Goal: Complete application form: Complete application form

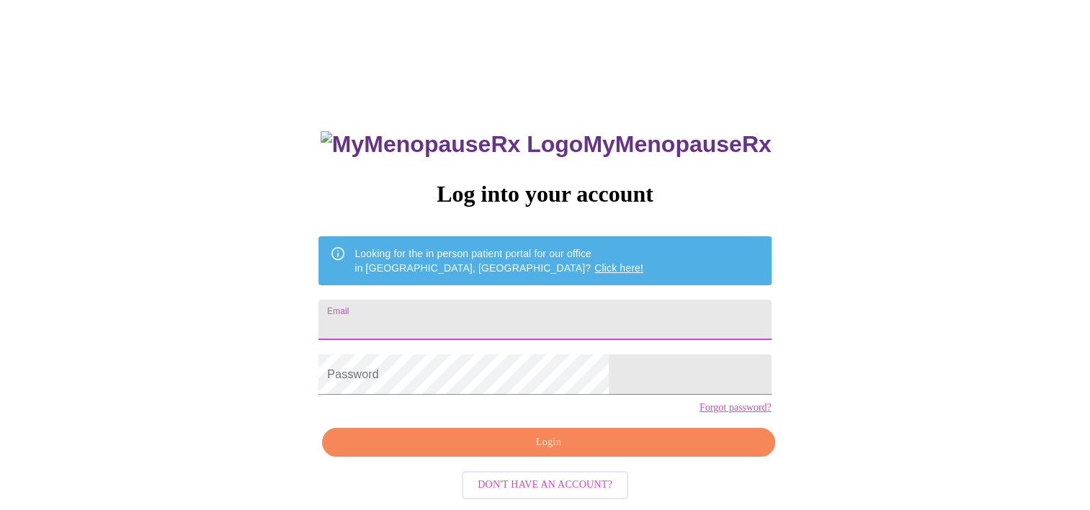
click at [484, 314] on input "Email" at bounding box center [545, 320] width 453 height 40
click at [502, 329] on input "Email" at bounding box center [545, 320] width 453 height 40
type input "[EMAIL_ADDRESS][DOMAIN_NAME]"
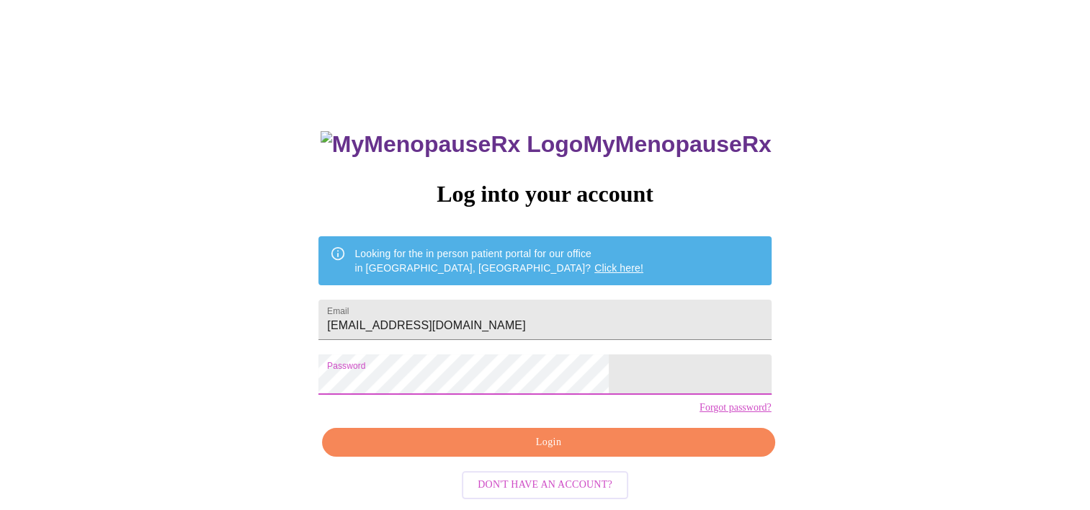
click at [476, 452] on span "Login" at bounding box center [548, 443] width 419 height 18
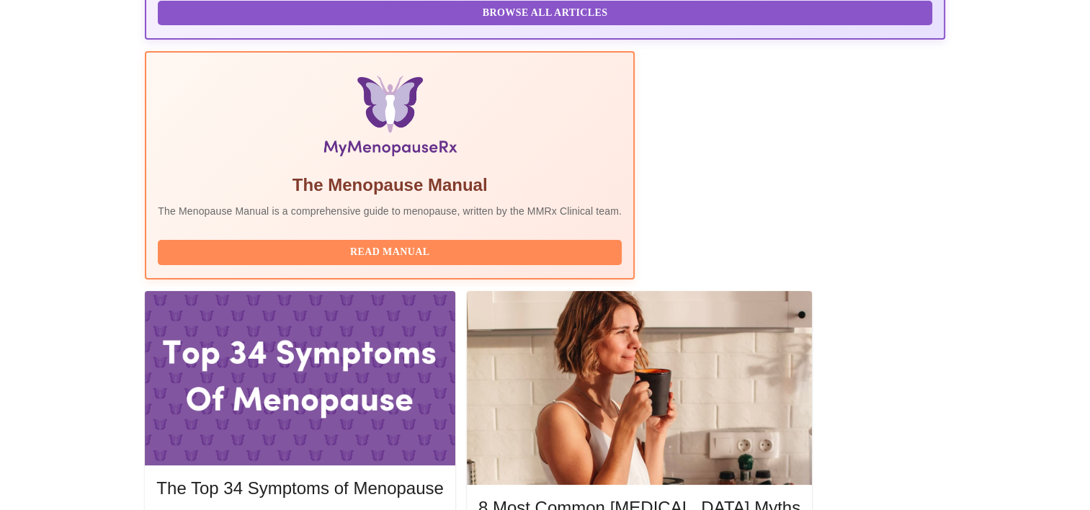
scroll to position [432, 0]
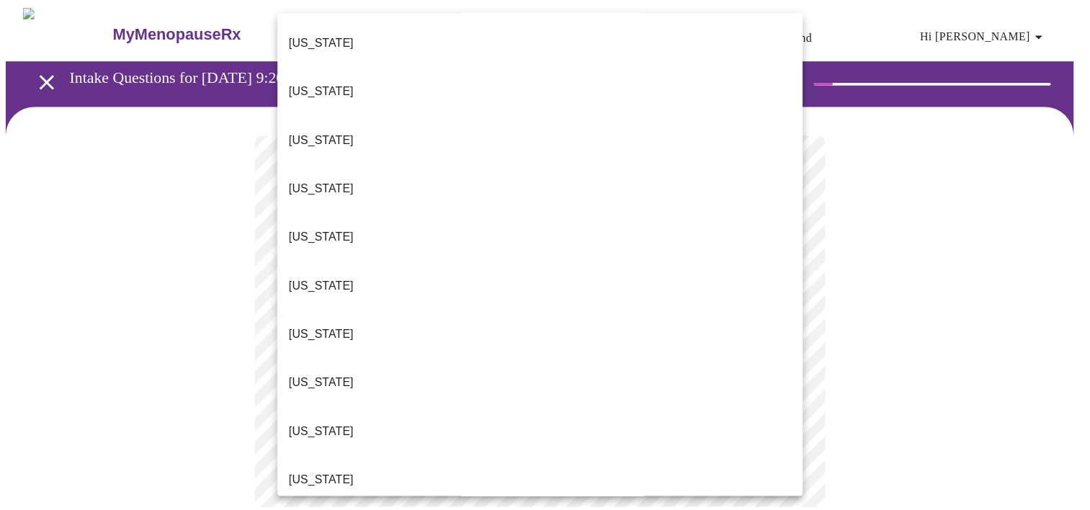
scroll to position [72, 0]
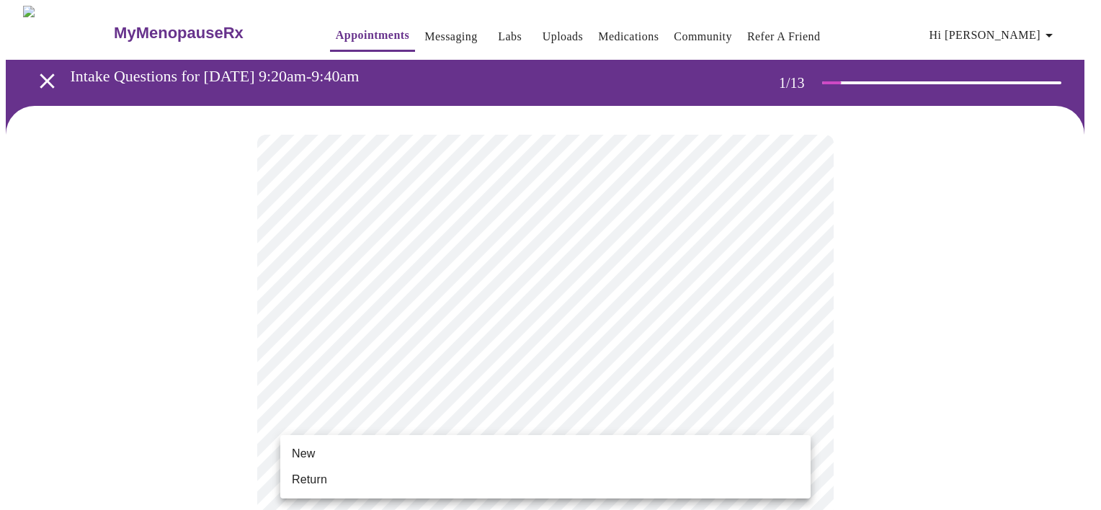
click at [395, 476] on li "Return" at bounding box center [545, 480] width 530 height 26
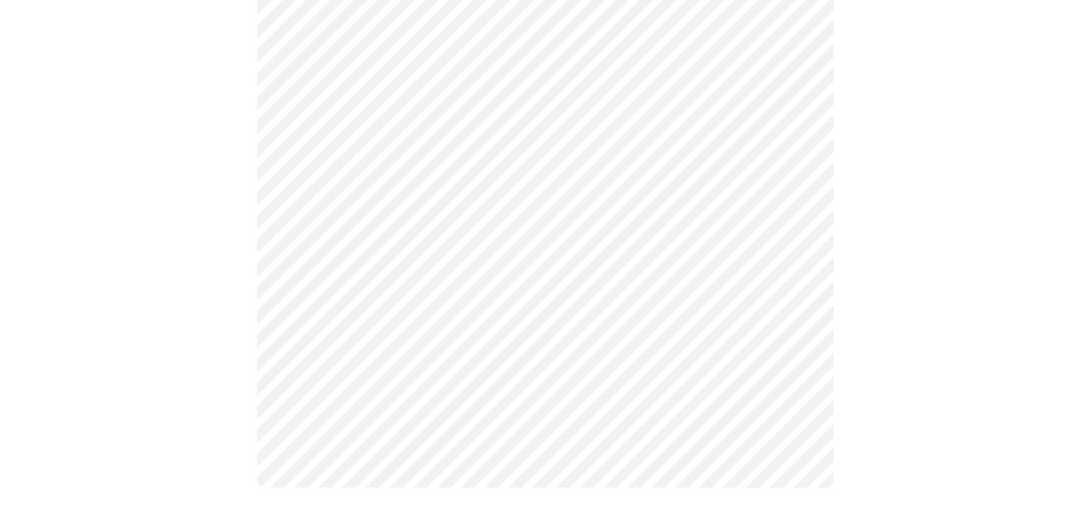
scroll to position [0, 0]
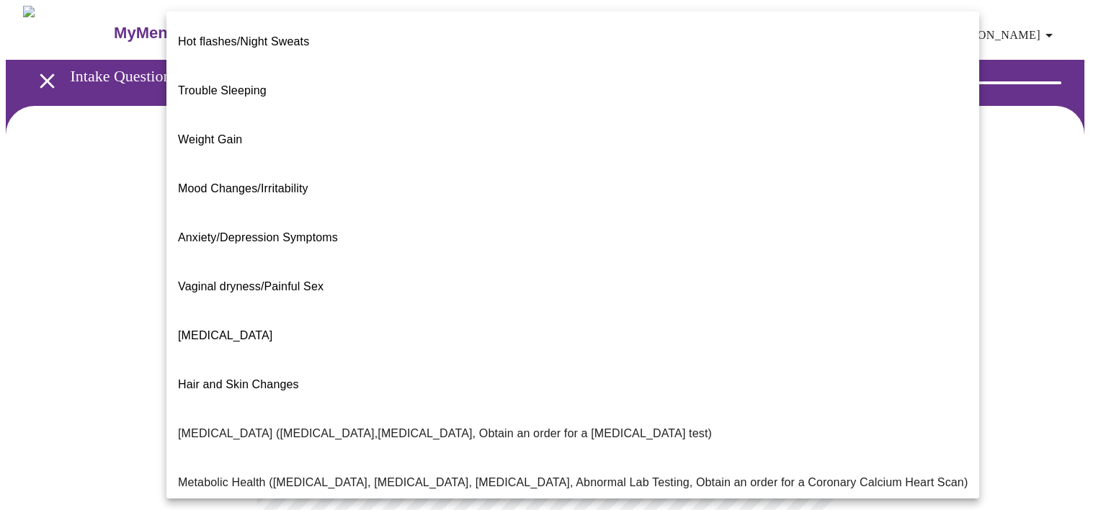
click at [443, 301] on body "MyMenopauseRx Appointments Messaging Labs Uploads Medications Community Refer a…" at bounding box center [551, 439] width 1090 height 866
click at [271, 35] on span "Hot flashes/Night Sweats" at bounding box center [243, 41] width 131 height 12
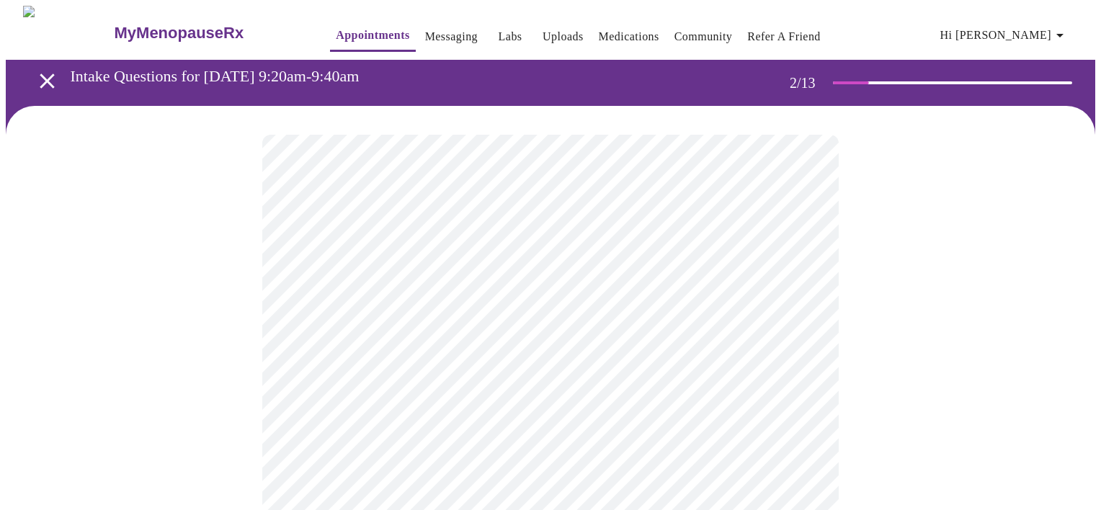
click at [420, 437] on body "MyMenopauseRx Appointments Messaging Labs Uploads Medications Community Refer a…" at bounding box center [551, 434] width 1090 height 857
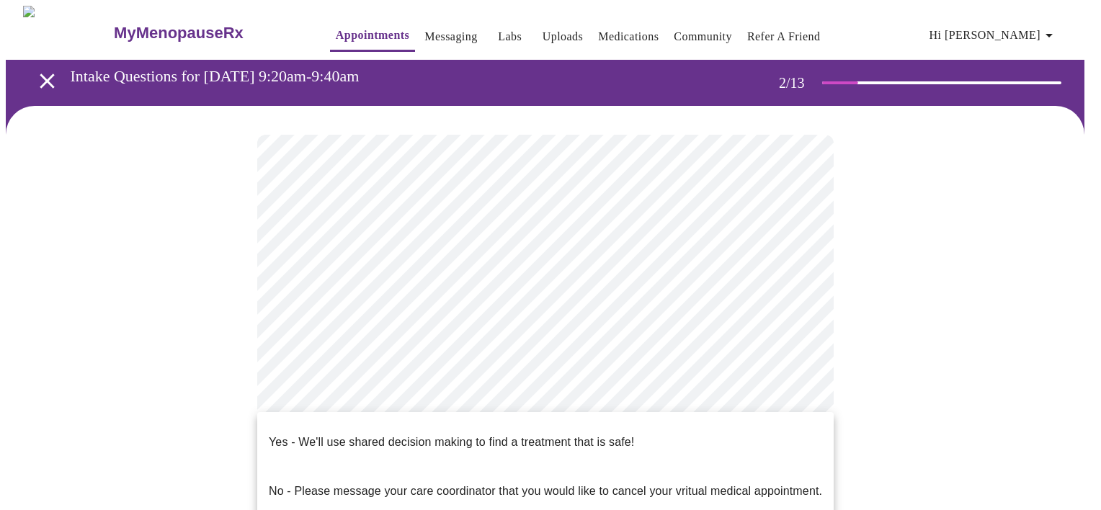
click at [421, 437] on p "Yes - We'll use shared decision making to find a treatment that is safe!" at bounding box center [451, 442] width 365 height 17
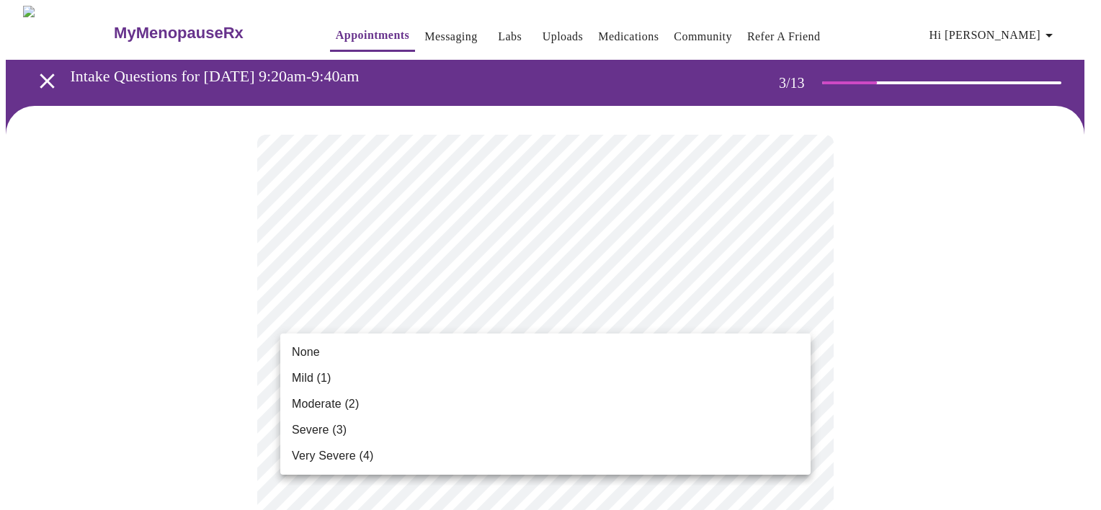
click at [357, 427] on li "Severe (3)" at bounding box center [545, 430] width 530 height 26
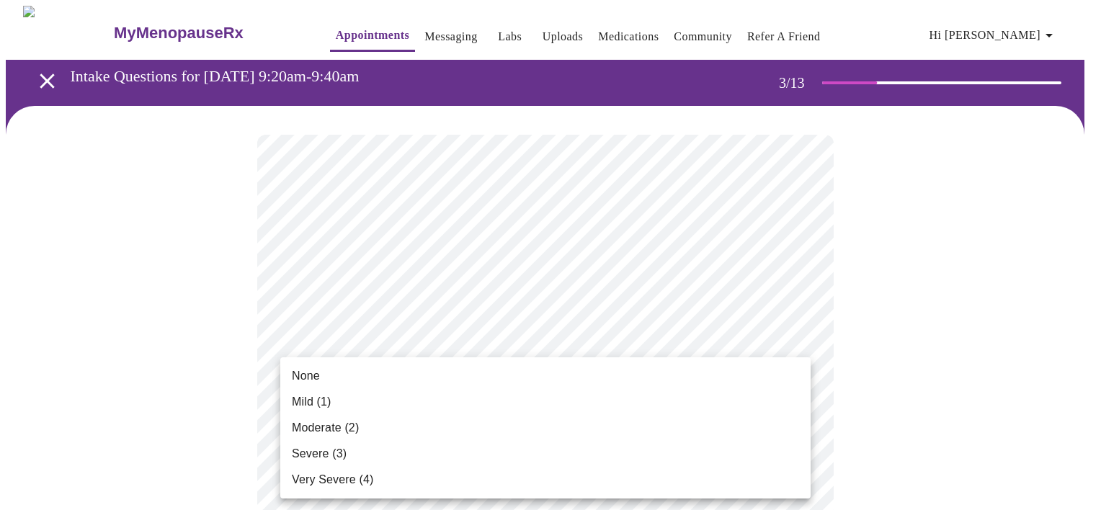
click at [352, 420] on span "Moderate (2)" at bounding box center [325, 427] width 67 height 17
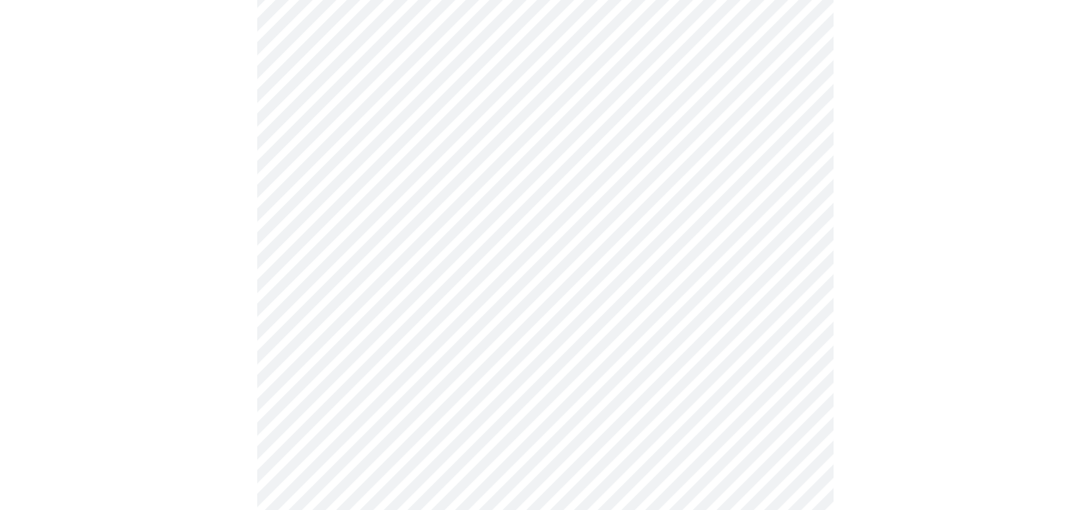
scroll to position [288, 0]
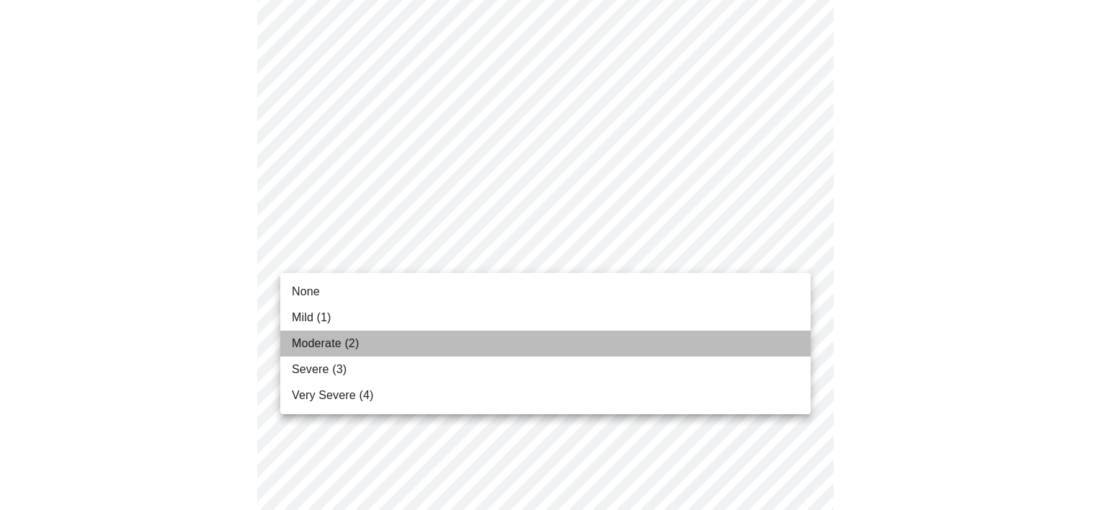
click at [406, 347] on li "Moderate (2)" at bounding box center [545, 344] width 530 height 26
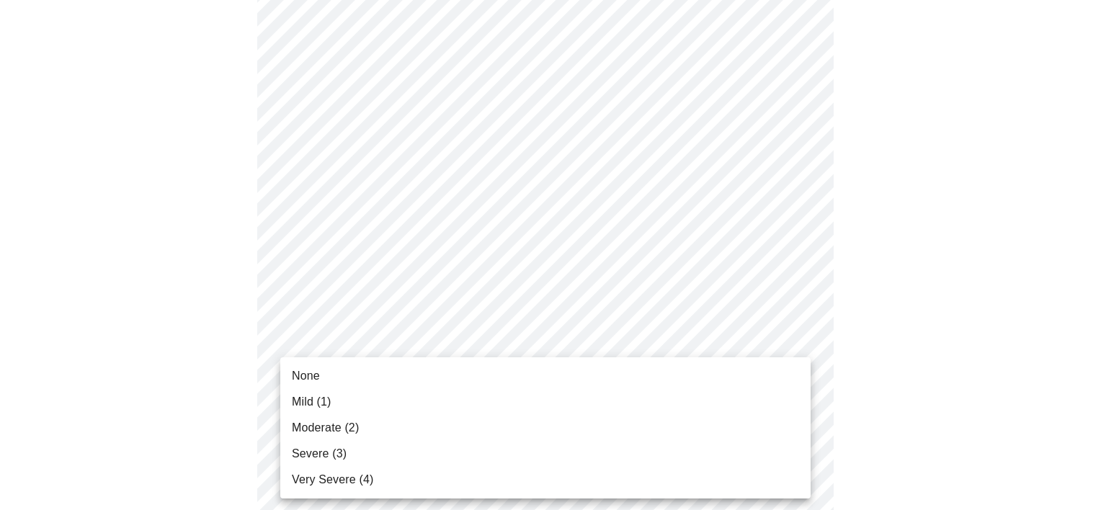
click at [416, 435] on li "Moderate (2)" at bounding box center [545, 428] width 530 height 26
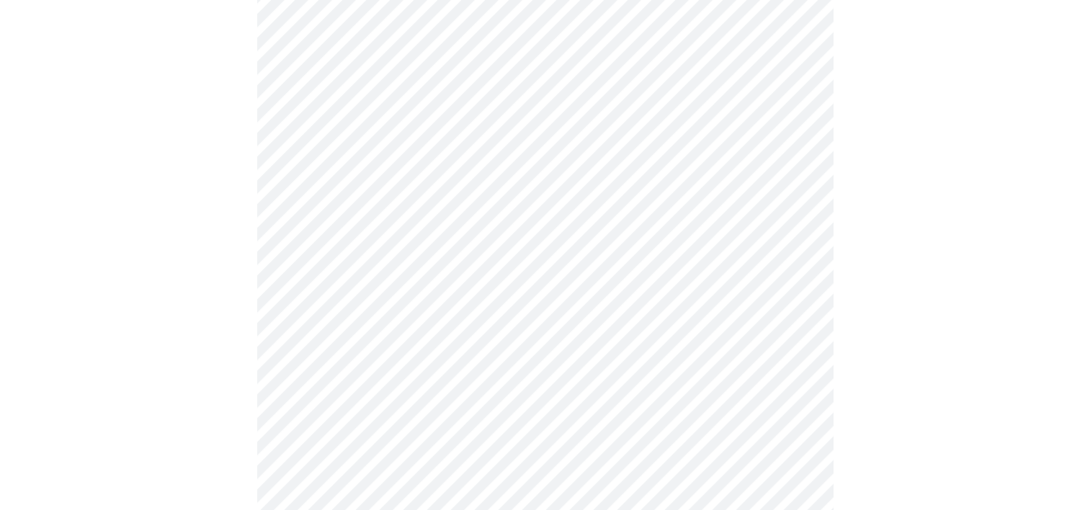
scroll to position [360, 0]
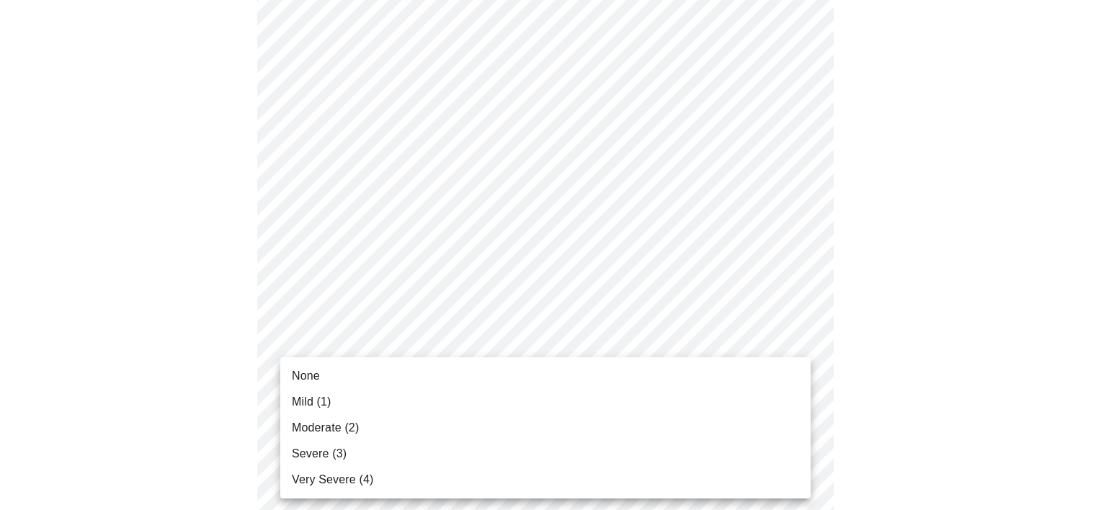
click at [381, 427] on li "Moderate (2)" at bounding box center [545, 428] width 530 height 26
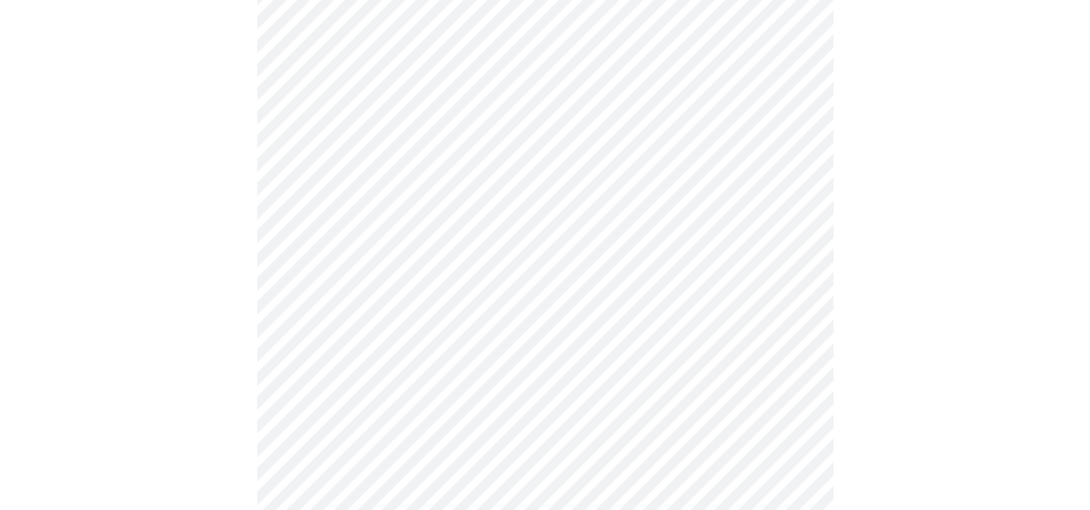
scroll to position [504, 0]
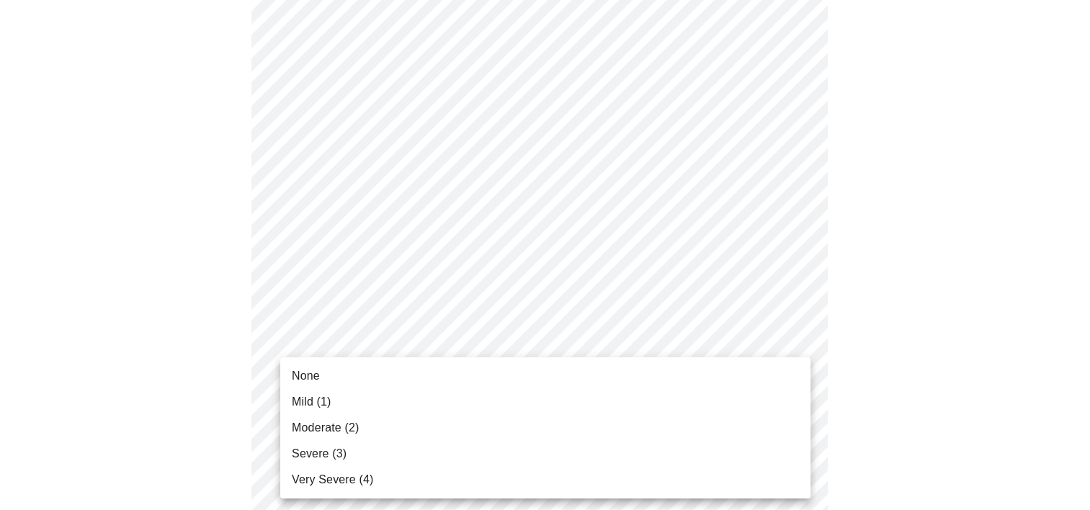
click at [386, 343] on body "MyMenopauseRx Appointments Messaging Labs Uploads Medications Community Refer a…" at bounding box center [545, 408] width 1079 height 1815
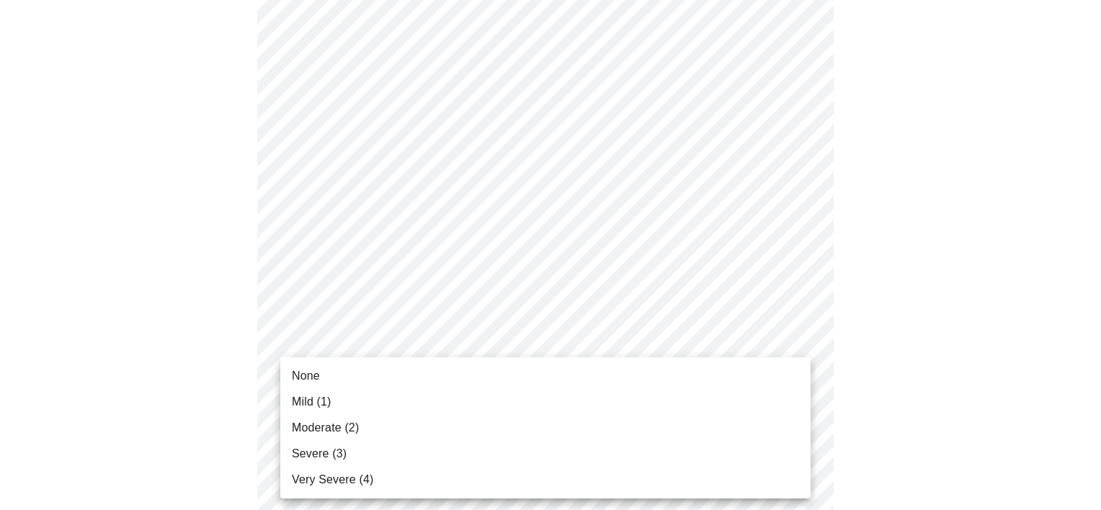
click at [342, 432] on span "Moderate (2)" at bounding box center [325, 427] width 67 height 17
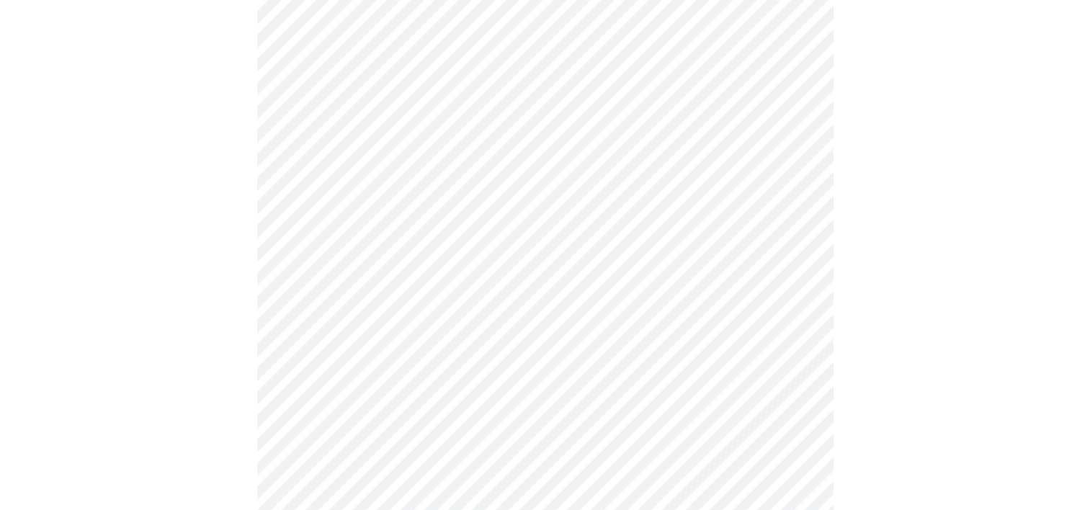
click at [354, 448] on body "MyMenopauseRx Appointments Messaging Labs Uploads Medications Community Refer a…" at bounding box center [545, 398] width 1079 height 1795
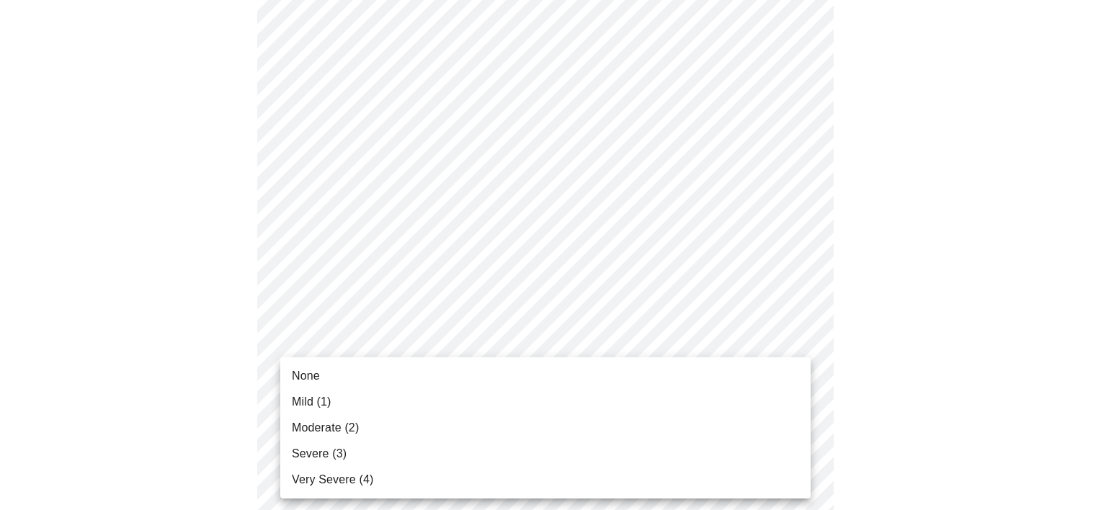
click at [356, 434] on span "Moderate (2)" at bounding box center [325, 427] width 67 height 17
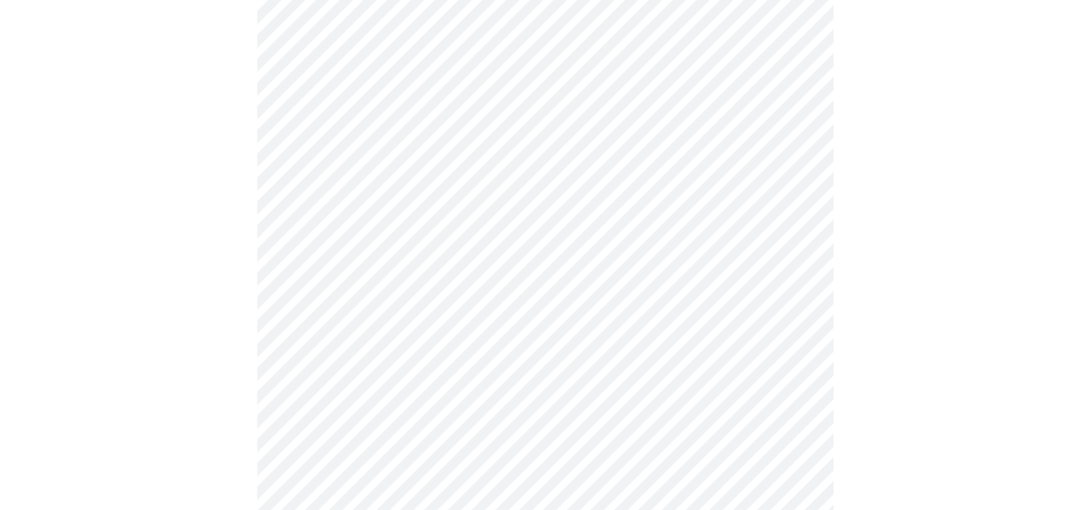
scroll to position [721, 0]
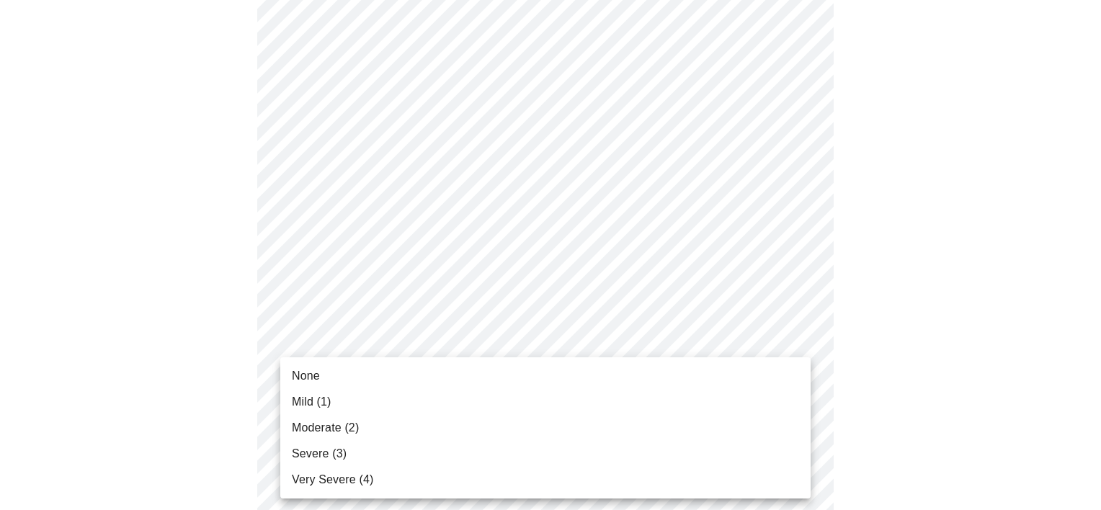
click at [453, 343] on body "MyMenopauseRx Appointments Messaging Labs Uploads Medications Community Refer a…" at bounding box center [551, 172] width 1090 height 1775
click at [389, 430] on li "Moderate (2)" at bounding box center [545, 428] width 530 height 26
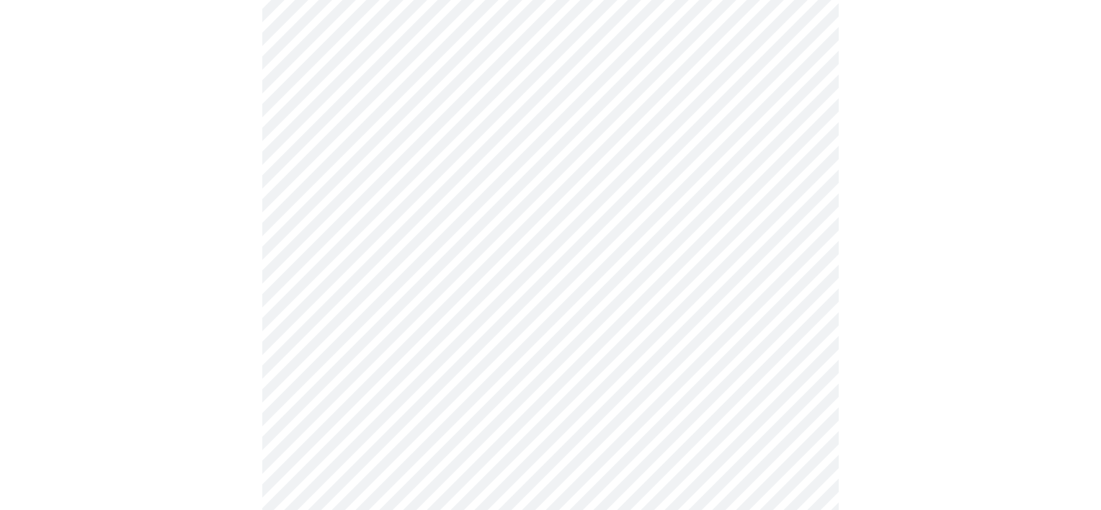
click at [324, 453] on body "MyMenopauseRx Appointments Messaging Labs Uploads Medications Community Refer a…" at bounding box center [551, 162] width 1090 height 1755
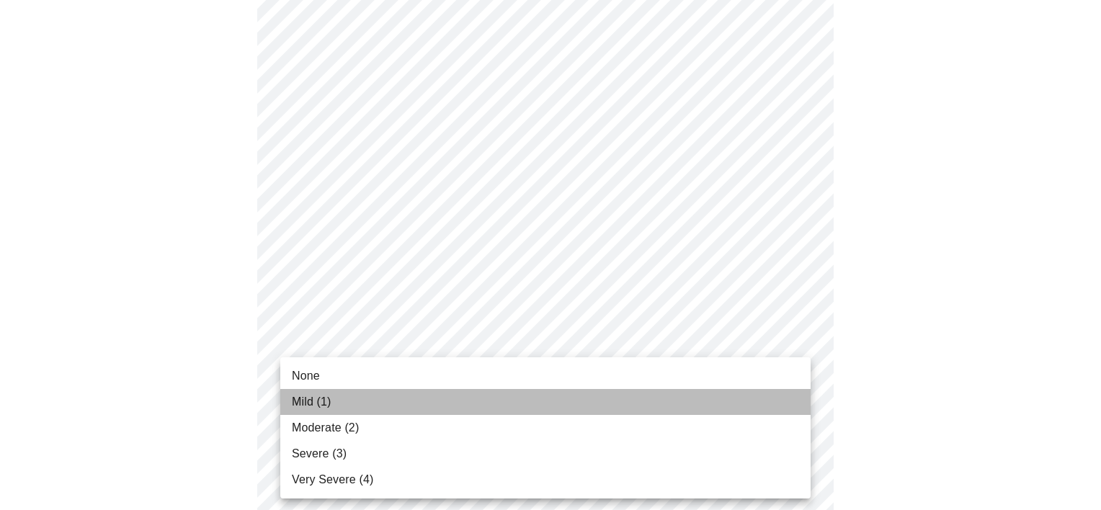
click at [341, 413] on li "Mild (1)" at bounding box center [545, 402] width 530 height 26
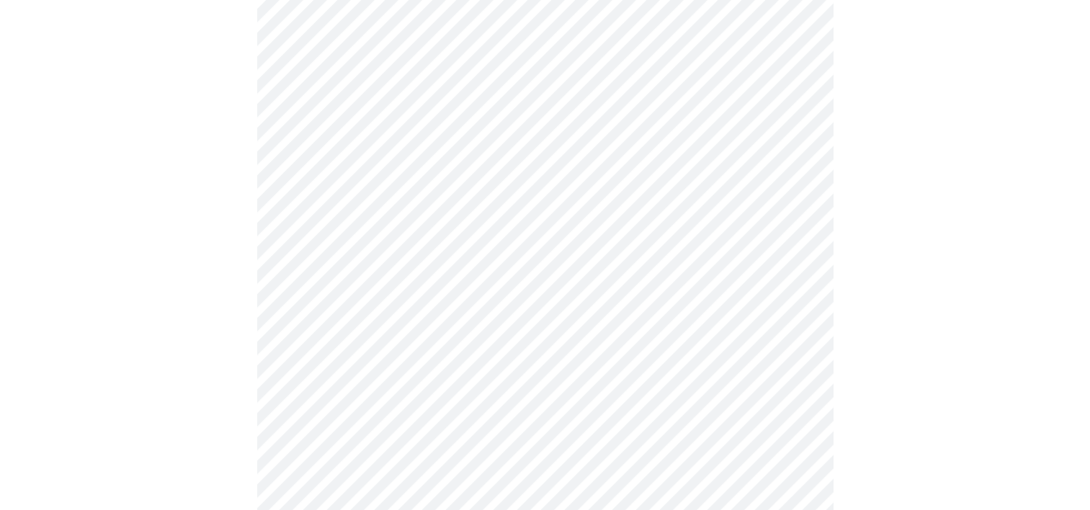
click at [405, 468] on body "MyMenopauseRx Appointments Messaging Labs Uploads Medications Community Refer a…" at bounding box center [545, 152] width 1079 height 1735
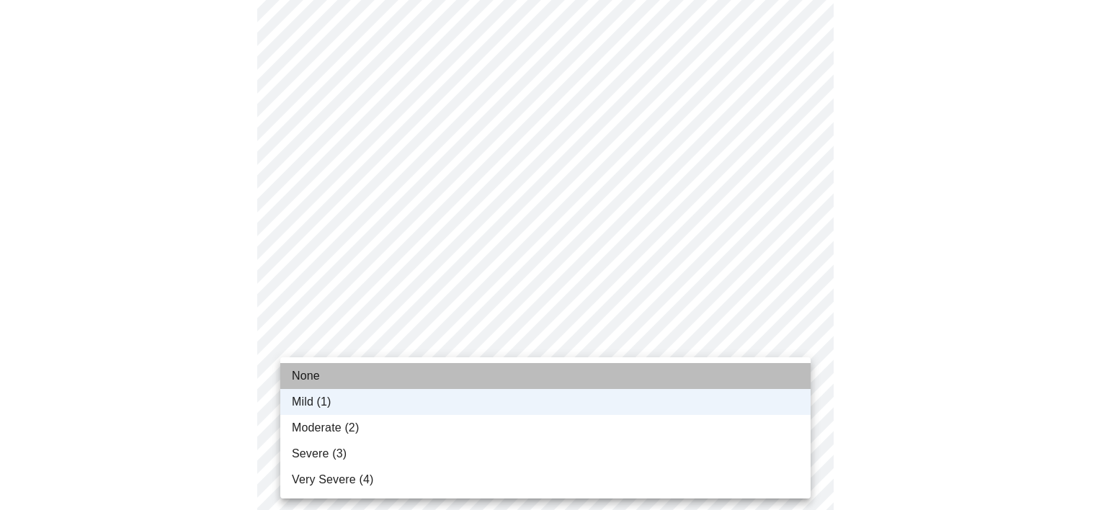
drag, startPoint x: 314, startPoint y: 380, endPoint x: 319, endPoint y: 386, distance: 8.2
click at [313, 380] on span "None" at bounding box center [306, 376] width 28 height 17
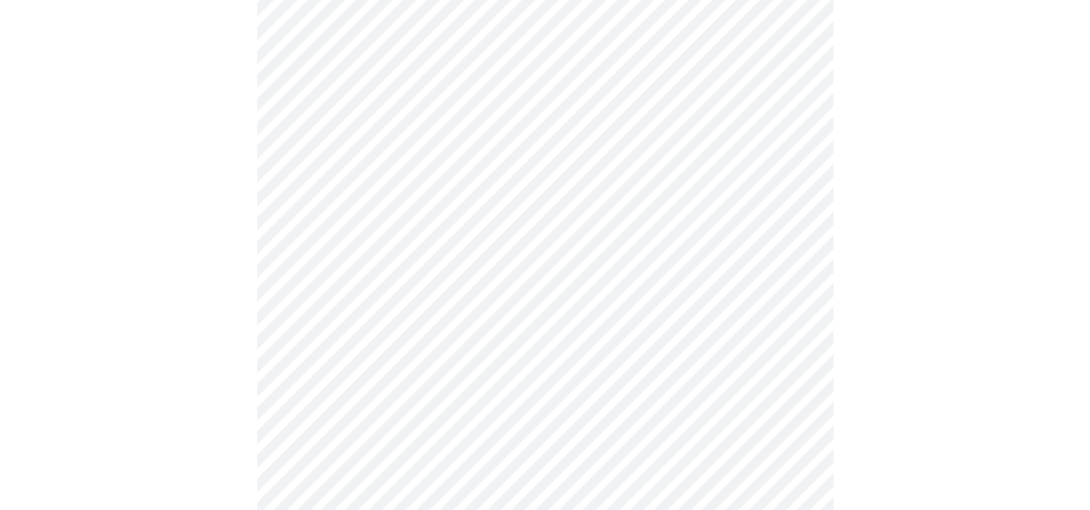
scroll to position [937, 0]
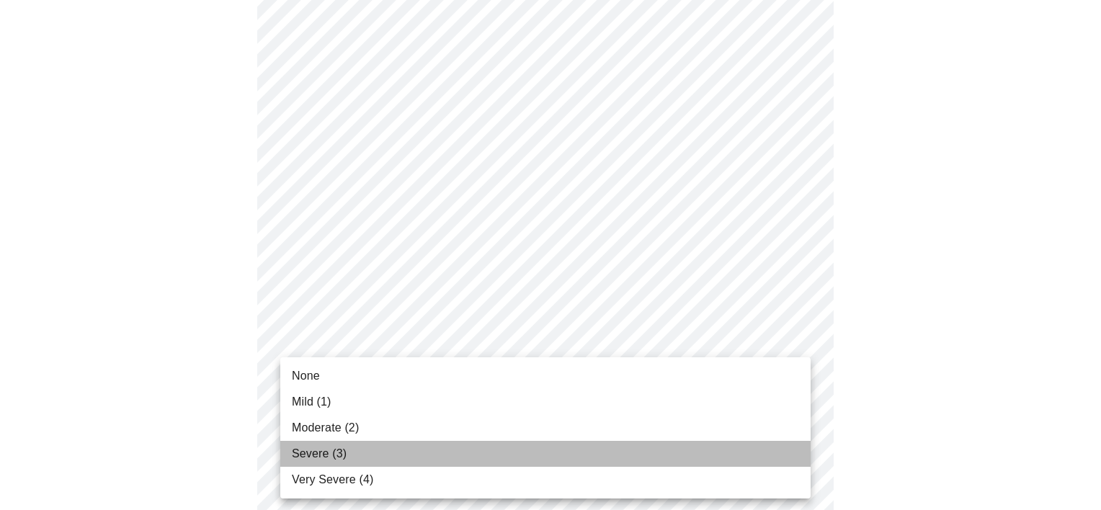
click at [455, 450] on li "Severe (3)" at bounding box center [545, 454] width 530 height 26
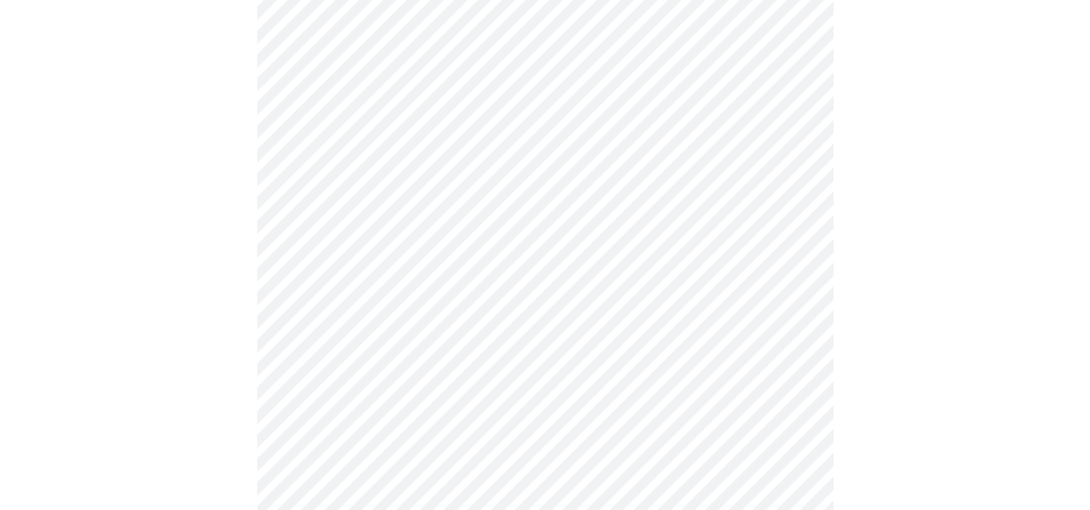
scroll to position [1009, 0]
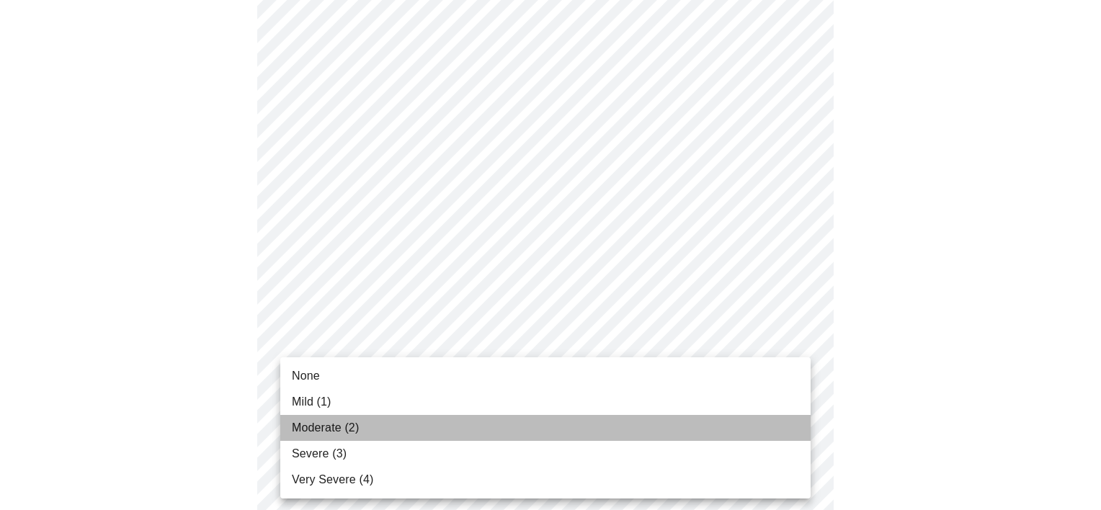
click at [396, 433] on li "Moderate (2)" at bounding box center [545, 428] width 530 height 26
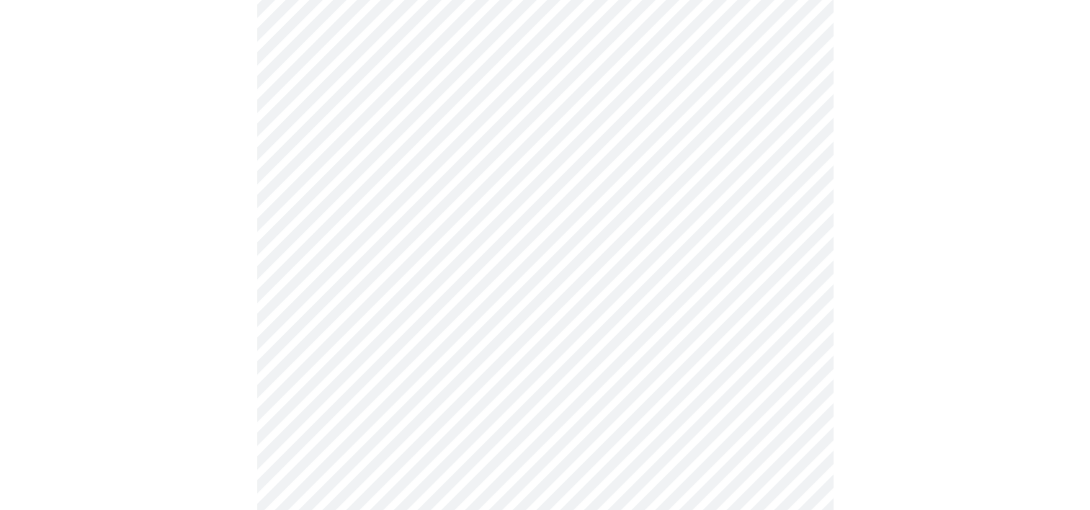
scroll to position [1081, 0]
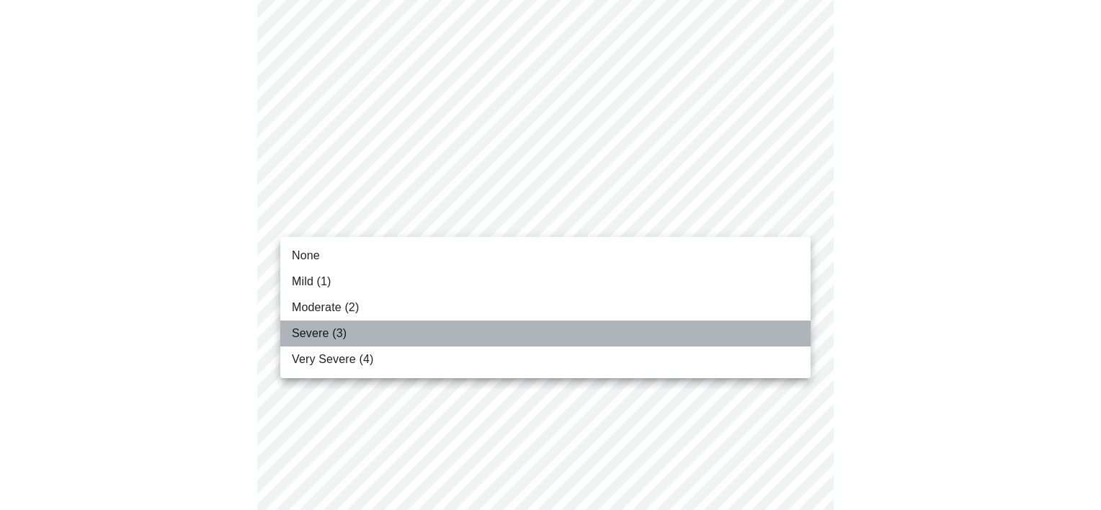
click at [395, 340] on li "Severe (3)" at bounding box center [545, 334] width 530 height 26
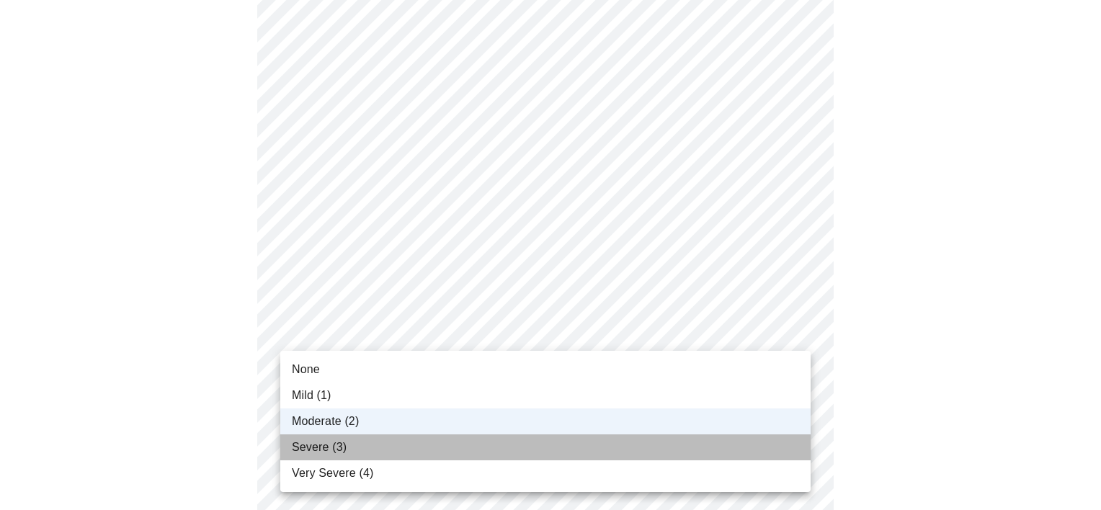
click at [365, 441] on li "Severe (3)" at bounding box center [545, 448] width 530 height 26
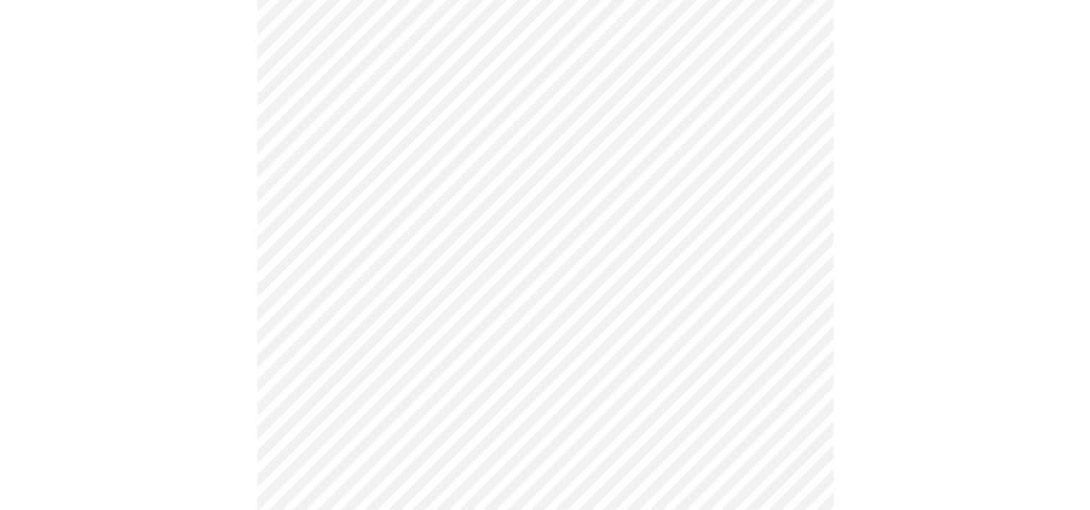
scroll to position [649, 0]
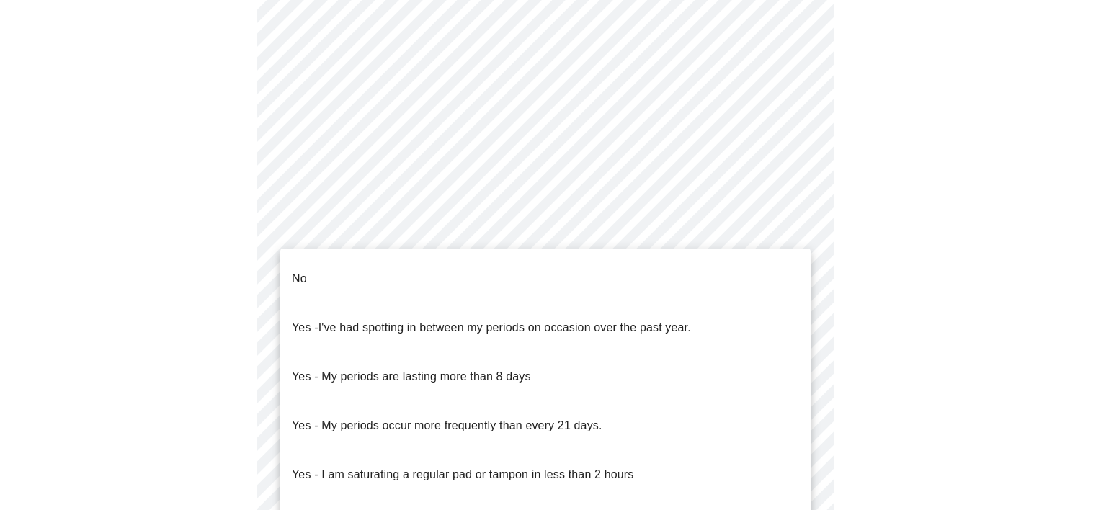
click at [502, 237] on body "MyMenopauseRx Appointments Messaging Labs Uploads Medications Community Refer a…" at bounding box center [551, 67] width 1090 height 1421
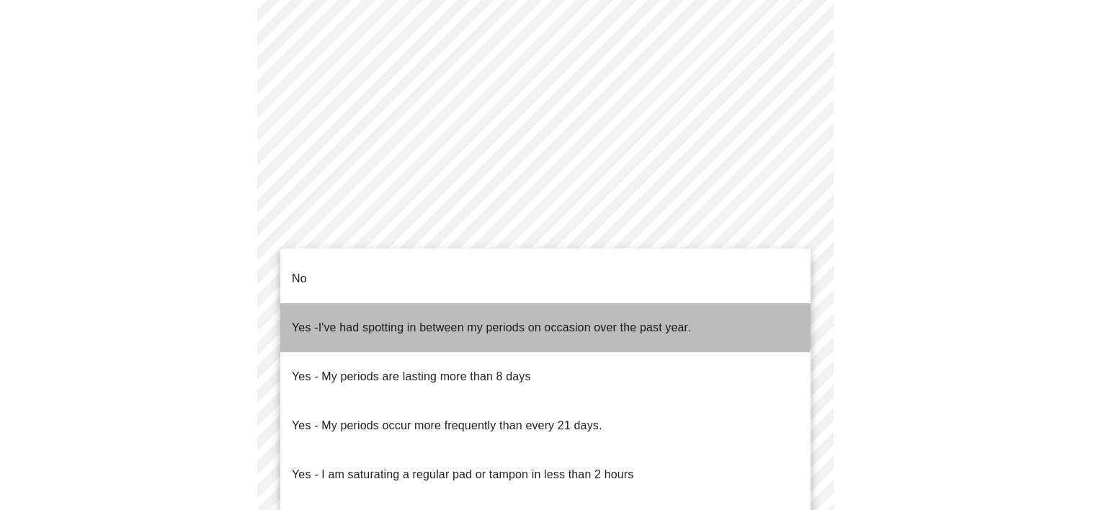
click at [513, 321] on span "I've had spotting in between my periods on occasion over the past year." at bounding box center [505, 327] width 373 height 12
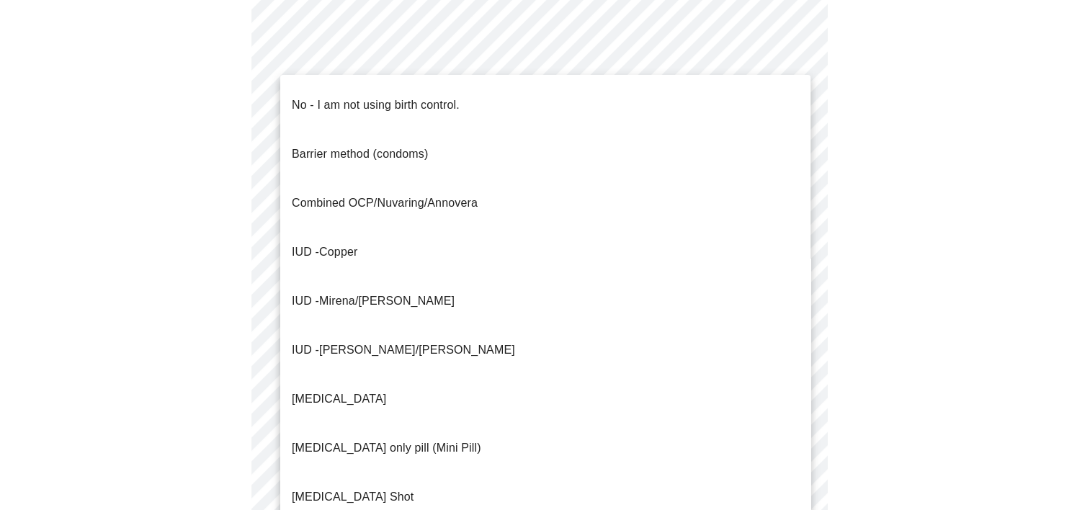
click at [499, 341] on body "MyMenopauseRx Appointments Messaging Labs Uploads Medications Community Refer a…" at bounding box center [545, 63] width 1079 height 1413
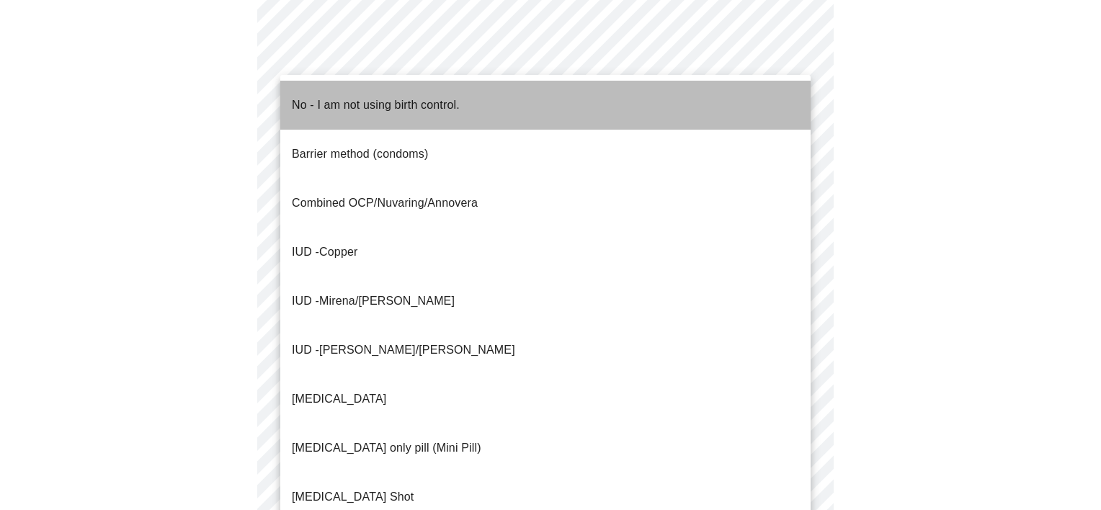
click at [409, 101] on p "No - I am not using birth control." at bounding box center [376, 105] width 168 height 17
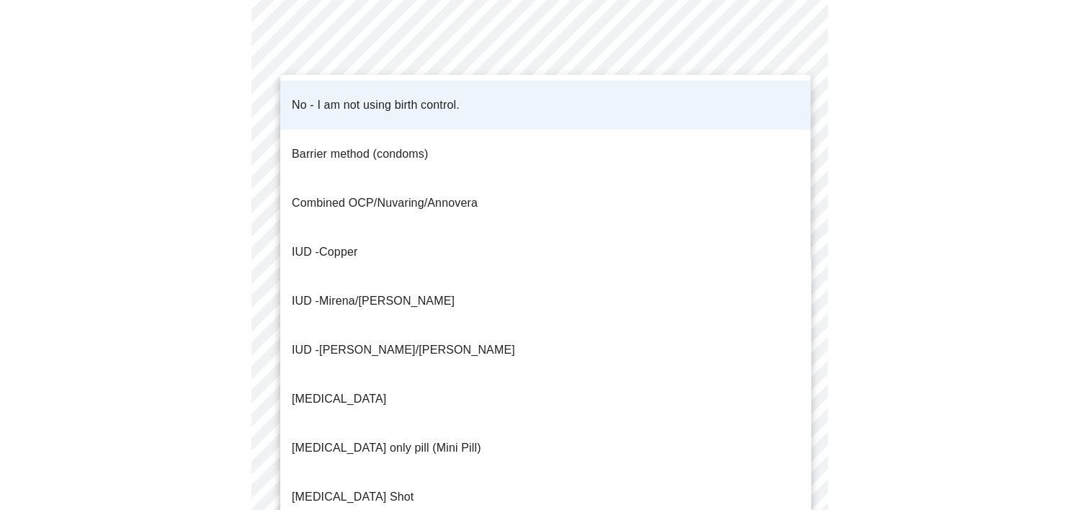
click at [471, 331] on body "MyMenopauseRx Appointments Messaging Labs Uploads Medications Community Refer a…" at bounding box center [545, 59] width 1079 height 1404
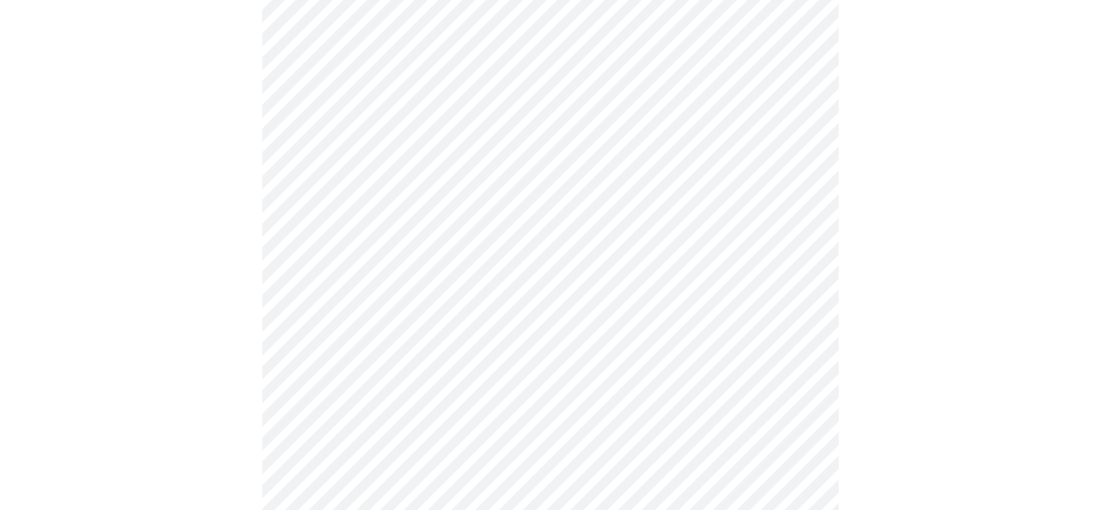
click at [424, 430] on body "MyMenopauseRx Appointments Messaging Labs Uploads Medications Community Refer a…" at bounding box center [551, 59] width 1090 height 1404
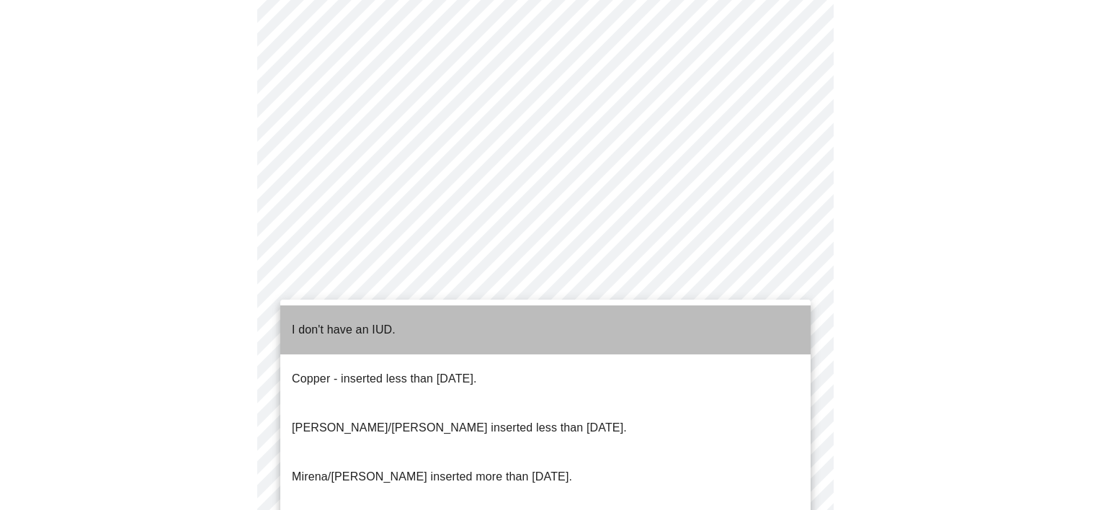
click at [378, 321] on p "I don't have an IUD." at bounding box center [344, 329] width 104 height 17
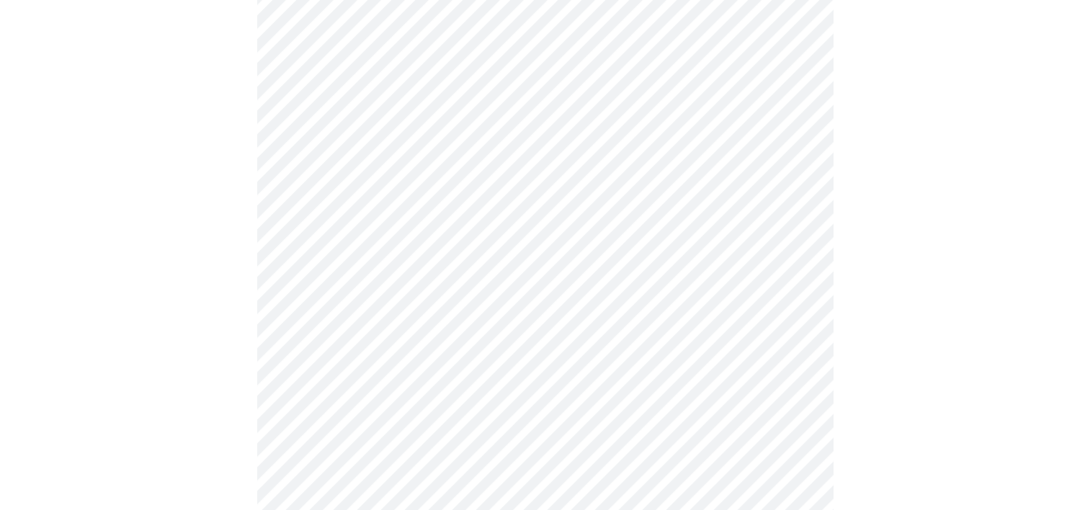
scroll to position [865, 0]
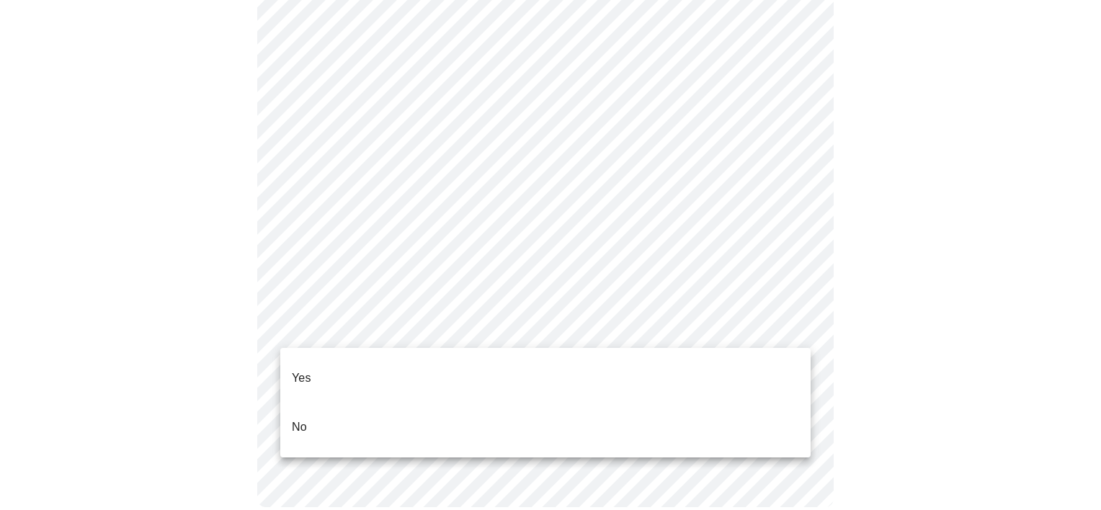
click at [412, 369] on li "Yes" at bounding box center [545, 378] width 530 height 49
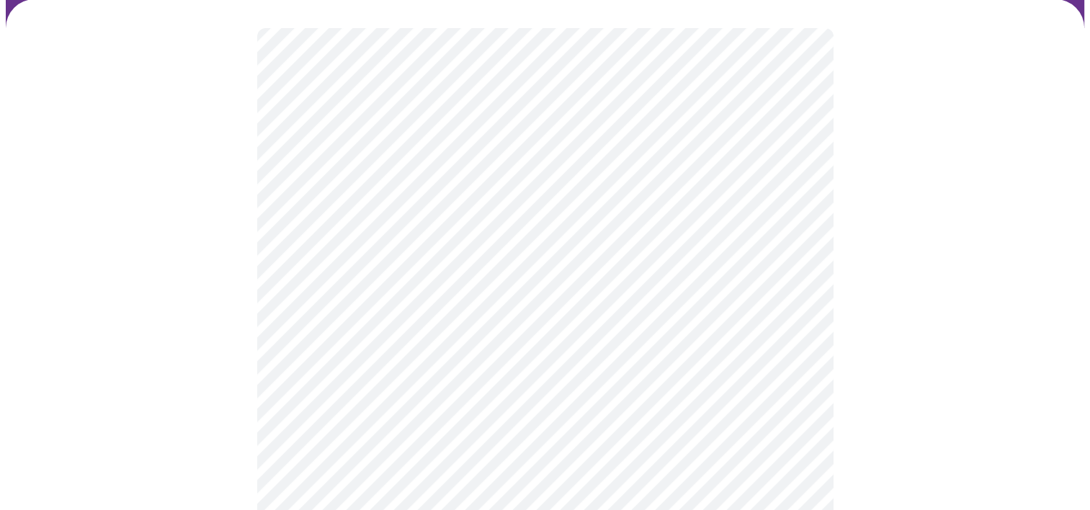
scroll to position [144, 0]
click at [542, 363] on body "MyMenopauseRx Appointments Messaging Labs Uploads Medications Community Refer a…" at bounding box center [545, 394] width 1079 height 1064
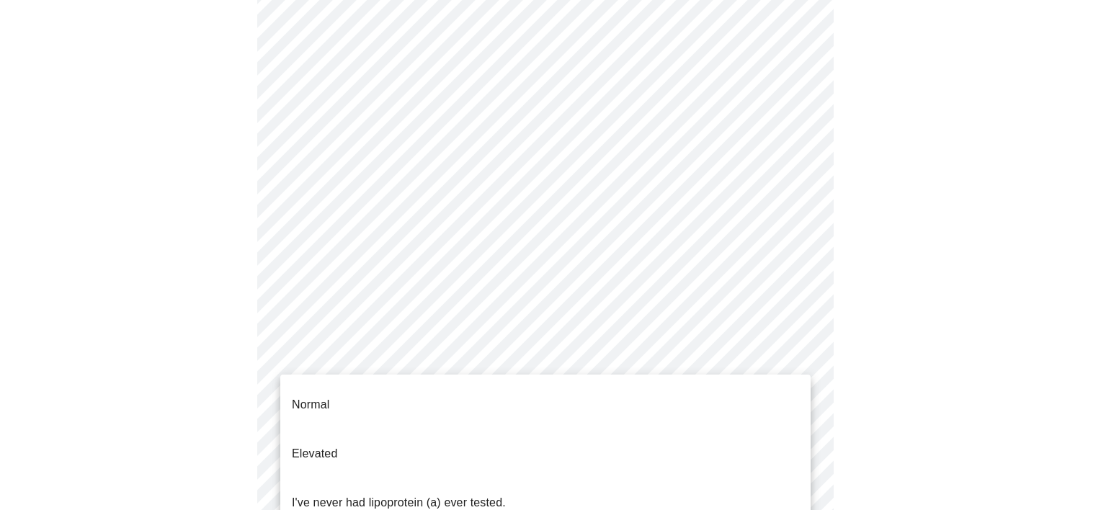
click at [403, 494] on p "I've never had lipoprotein (a) ever tested." at bounding box center [399, 502] width 214 height 17
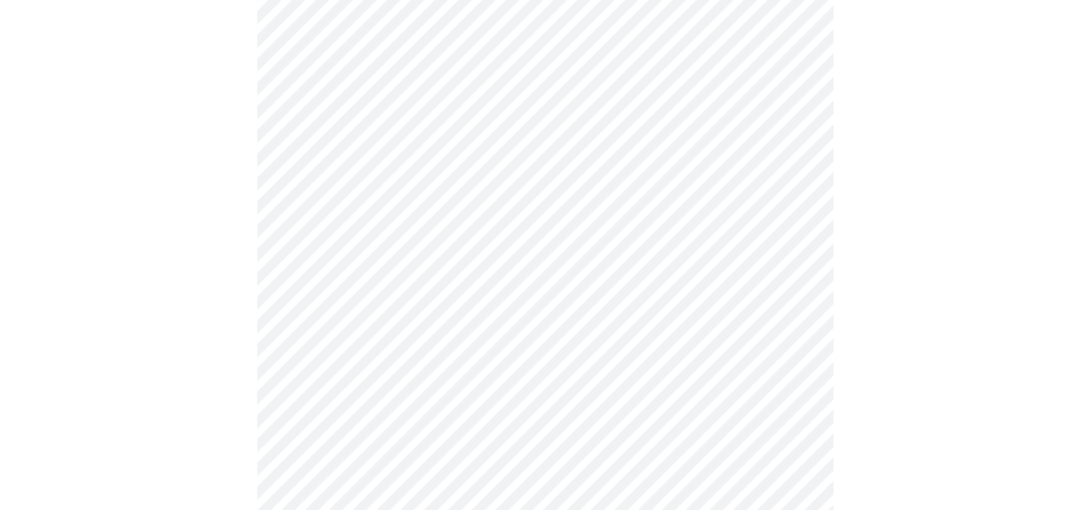
scroll to position [288, 0]
click at [187, 288] on div at bounding box center [545, 296] width 1079 height 956
click at [924, 378] on div at bounding box center [545, 296] width 1079 height 956
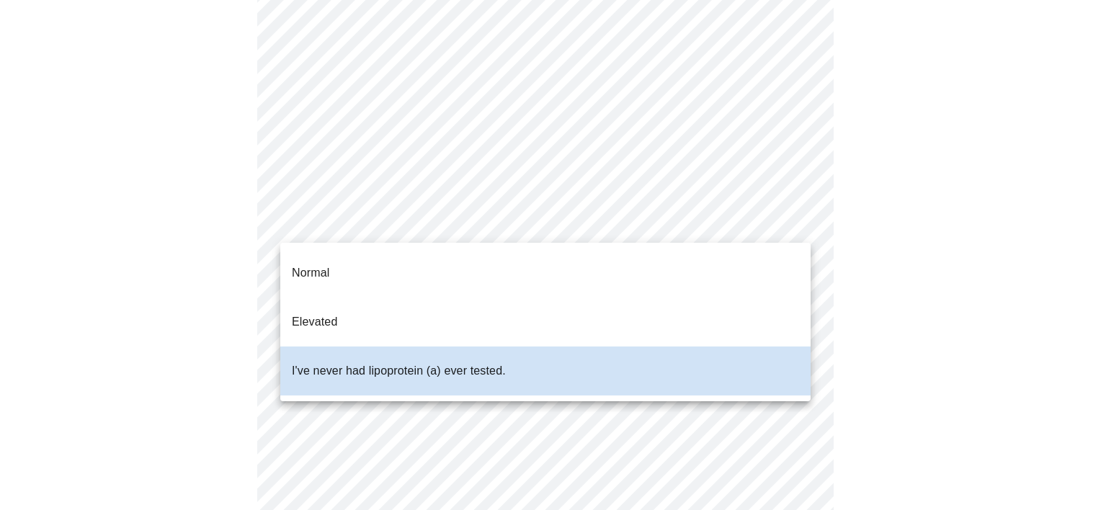
click at [420, 215] on body "MyMenopauseRx Appointments Messaging Labs Uploads Medications Community Refer a…" at bounding box center [551, 245] width 1090 height 1057
click at [334, 200] on div at bounding box center [550, 255] width 1101 height 510
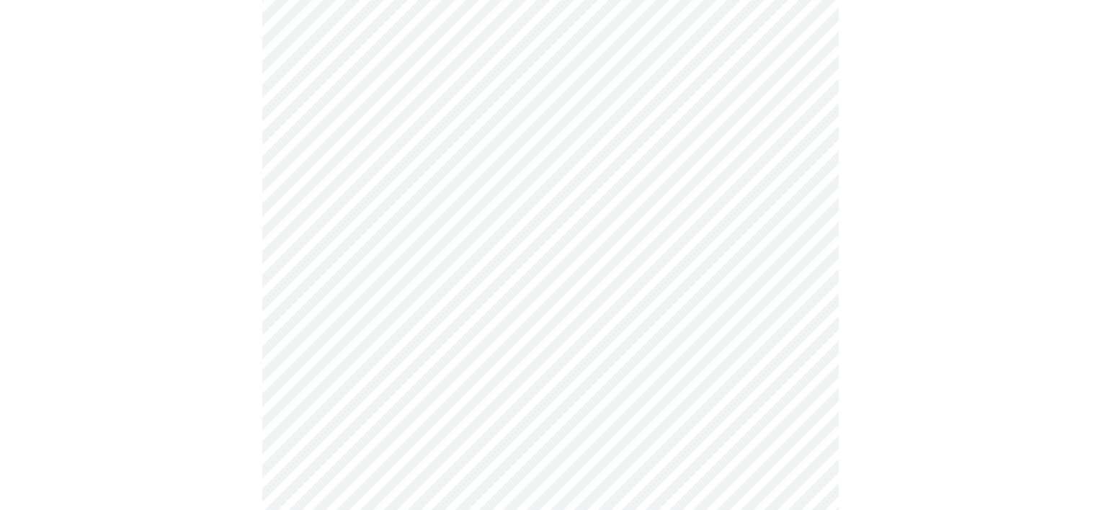
click at [352, 210] on body "MyMenopauseRx Appointments Messaging Labs Uploads Medications Community Refer a…" at bounding box center [551, 245] width 1090 height 1057
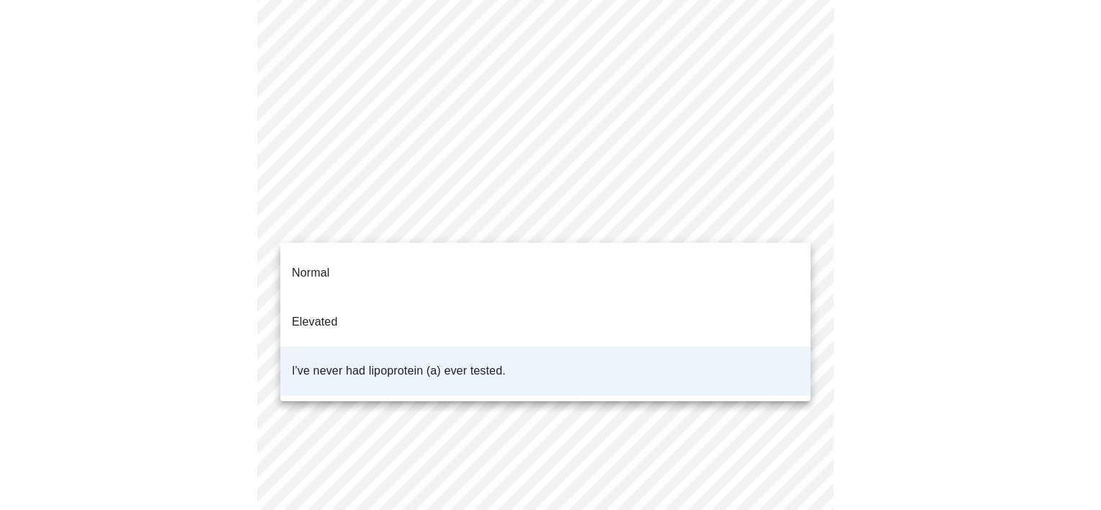
click at [335, 200] on div at bounding box center [550, 255] width 1101 height 510
click at [287, 195] on body "MyMenopauseRx Appointments Messaging Labs Uploads Medications Community Refer a…" at bounding box center [551, 245] width 1090 height 1057
click at [357, 298] on li "Elevated" at bounding box center [545, 322] width 530 height 49
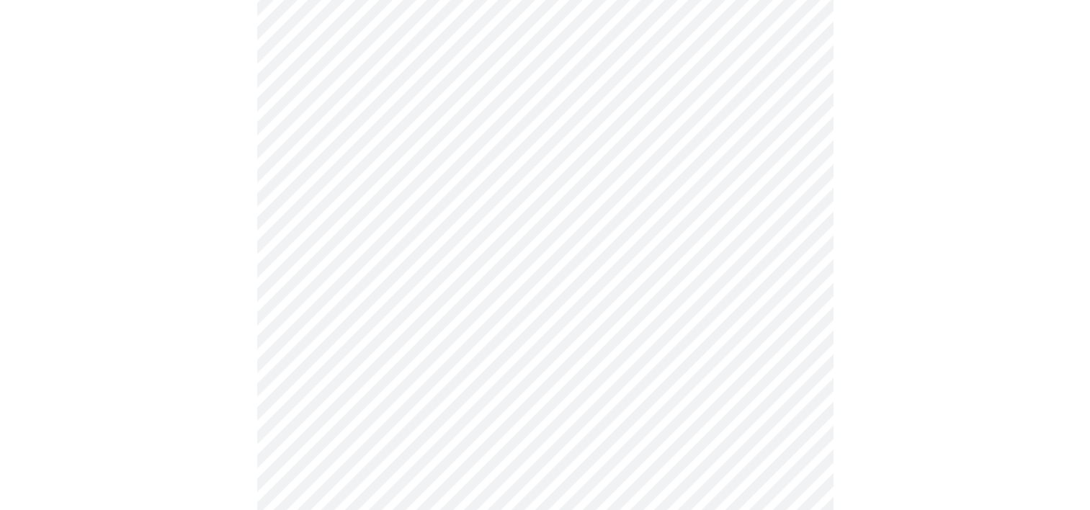
scroll to position [3820, 0]
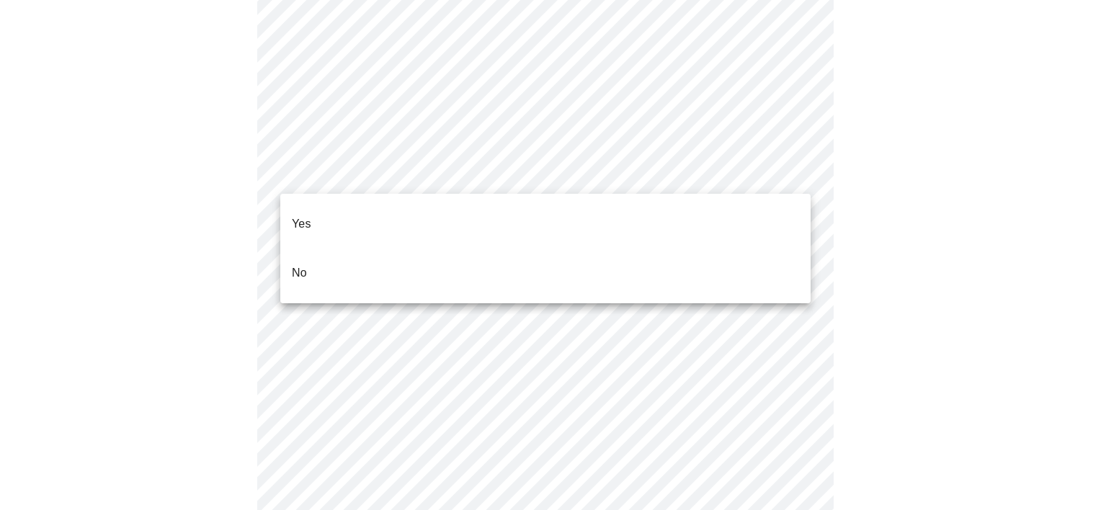
click at [399, 249] on li "No" at bounding box center [545, 273] width 530 height 49
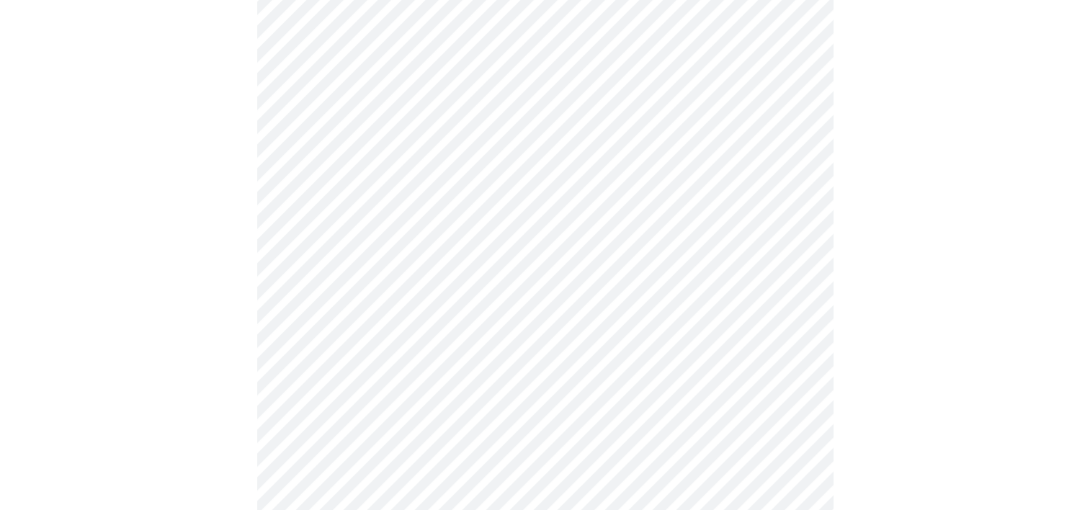
drag, startPoint x: 117, startPoint y: 216, endPoint x: 132, endPoint y: 216, distance: 15.1
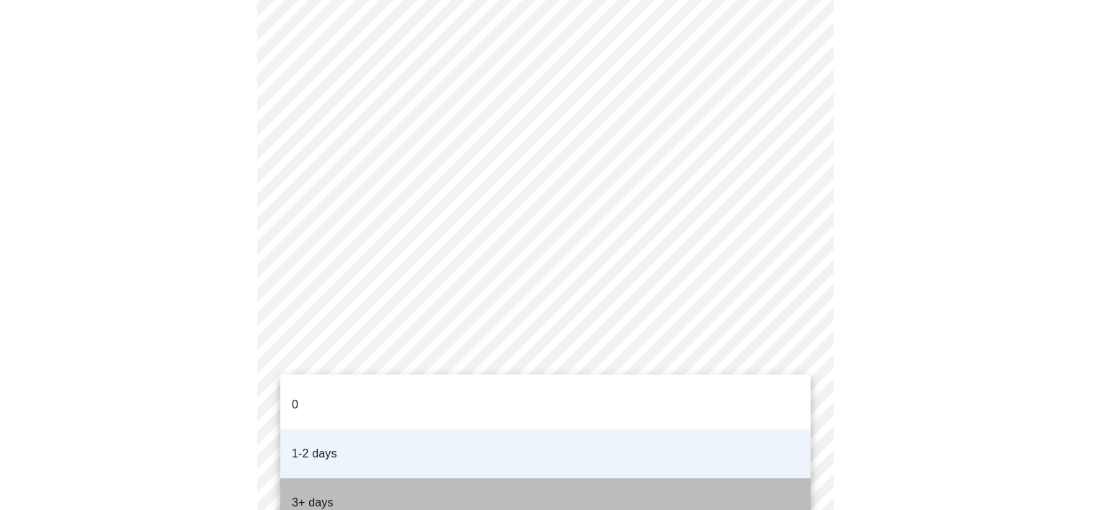
click at [482, 479] on li "3+ days" at bounding box center [545, 503] width 530 height 49
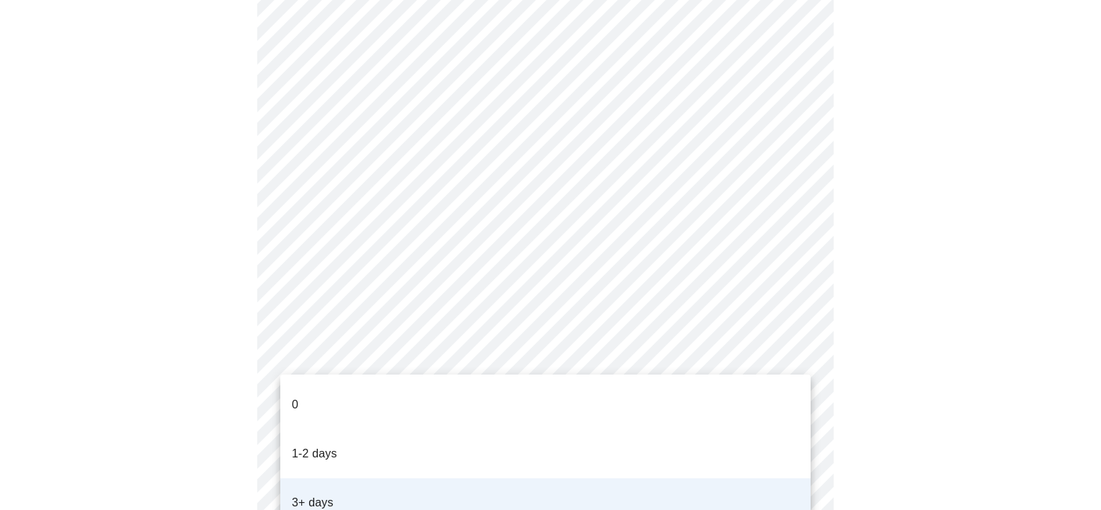
click at [332, 445] on p "1-2 days" at bounding box center [314, 453] width 45 height 17
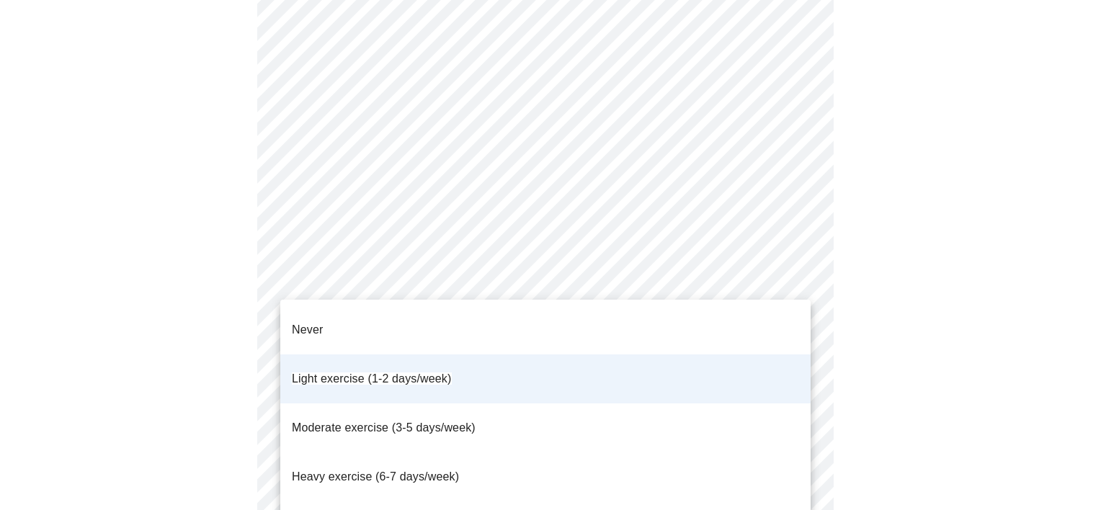
click at [383, 373] on span "Light exercise (1-2 days/week)" at bounding box center [372, 379] width 160 height 12
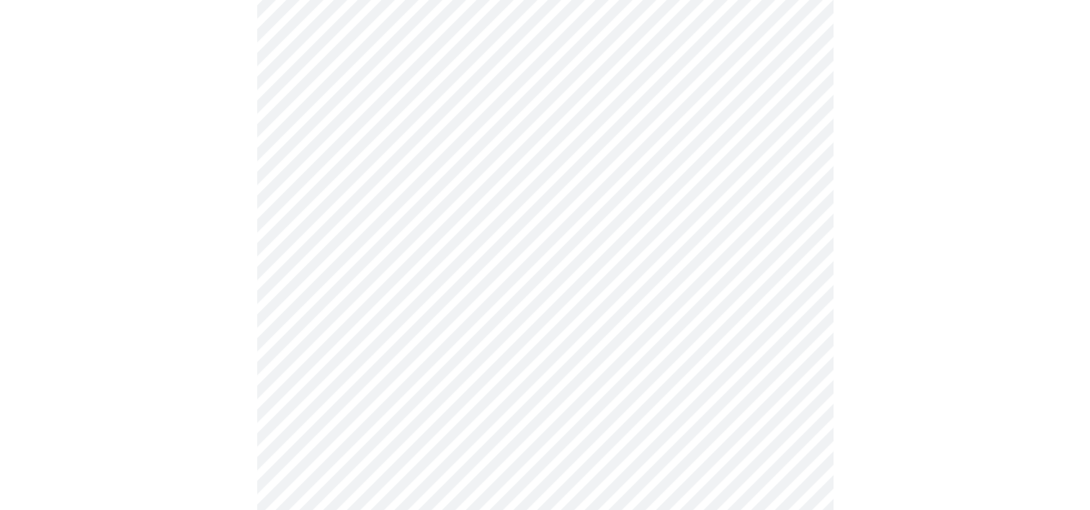
scroll to position [1349, 0]
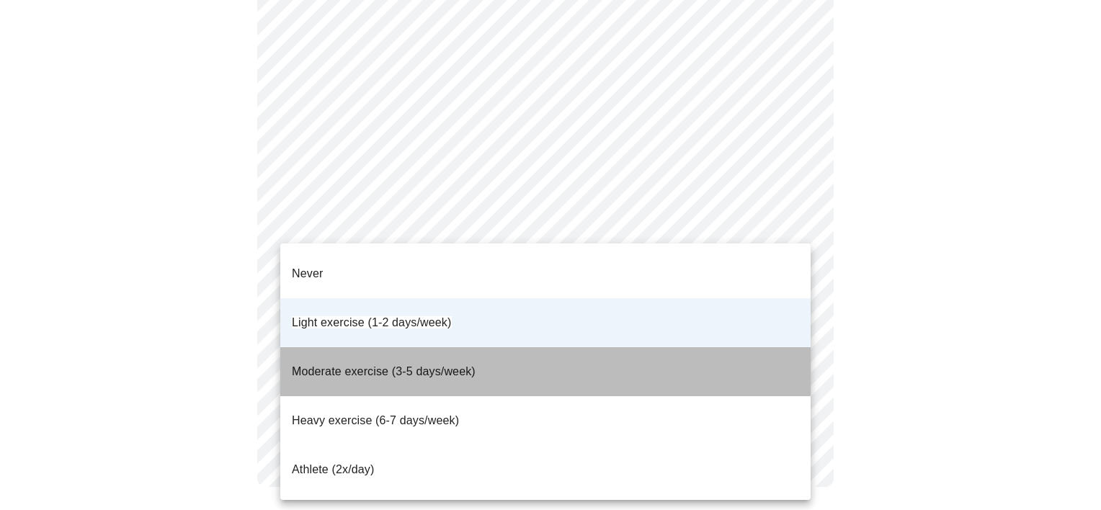
drag, startPoint x: 411, startPoint y: 337, endPoint x: 456, endPoint y: 334, distance: 45.5
click at [411, 365] on span "Moderate exercise (3-5 days/week)" at bounding box center [384, 371] width 184 height 12
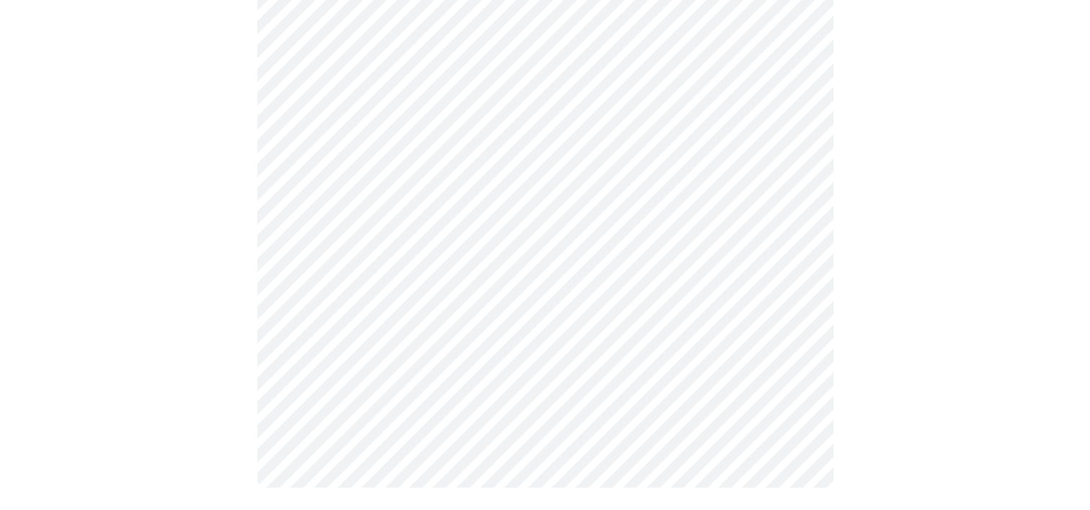
scroll to position [828, 0]
